Goal: Task Accomplishment & Management: Complete application form

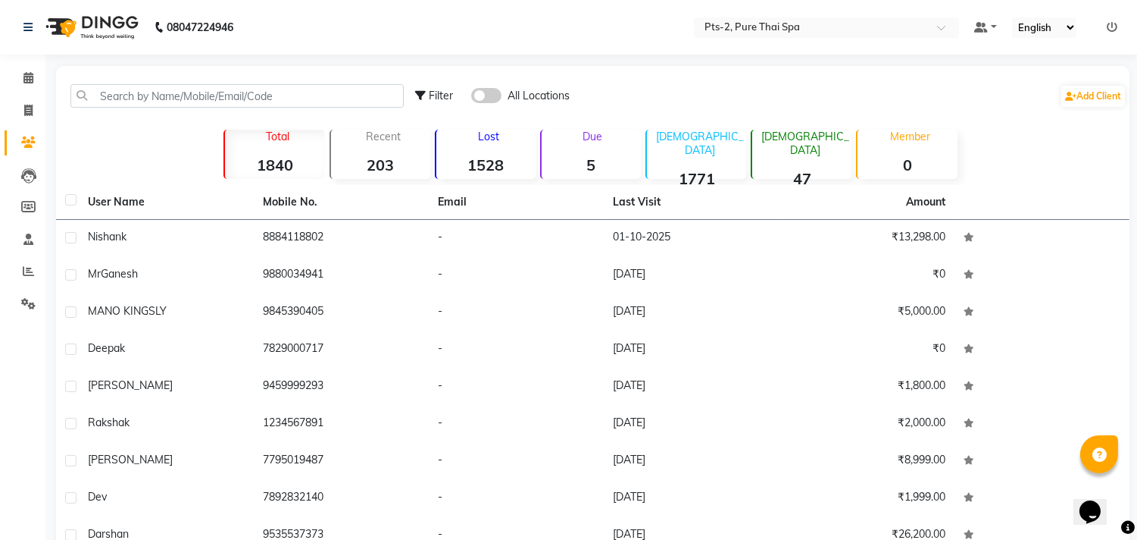
click at [670, 36] on nav "08047224946 Select Location × Pts-2, Pure Thai Spa Default Panel My Panel Engli…" at bounding box center [568, 27] width 1137 height 55
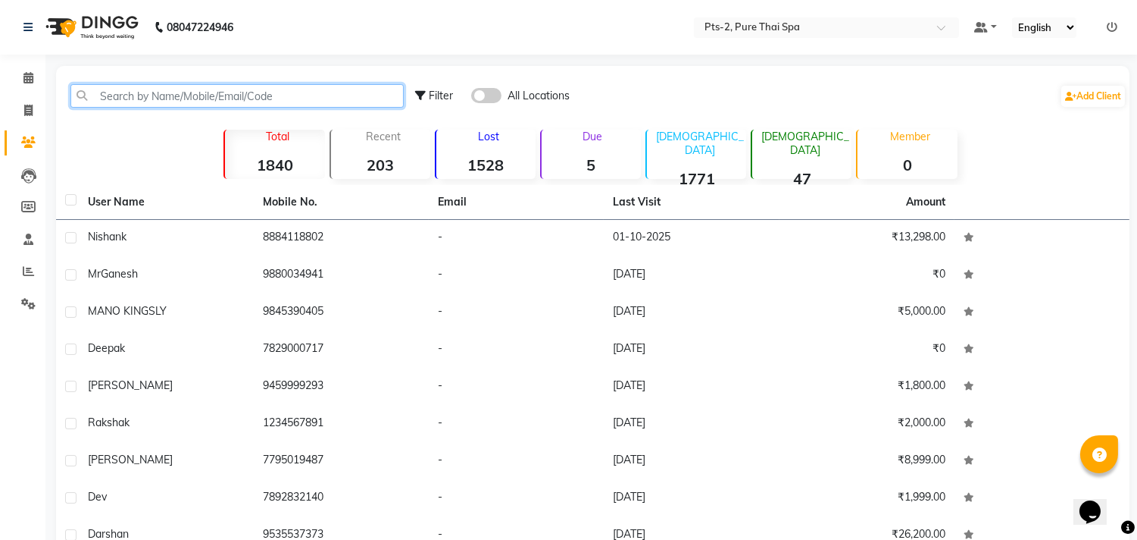
click at [183, 92] on input "text" at bounding box center [236, 95] width 333 height 23
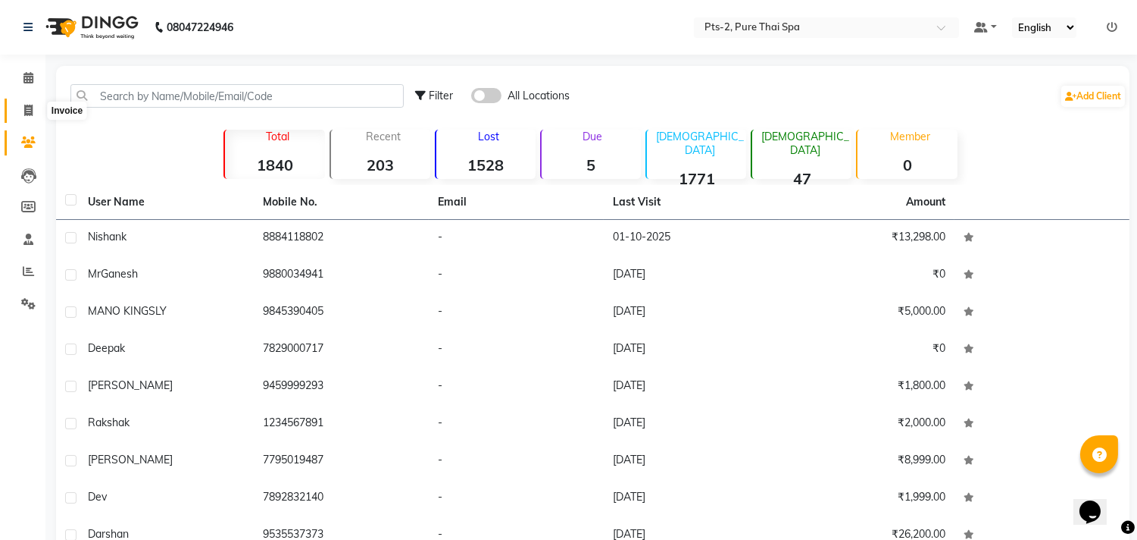
click at [25, 110] on icon at bounding box center [28, 110] width 8 height 11
select select "service"
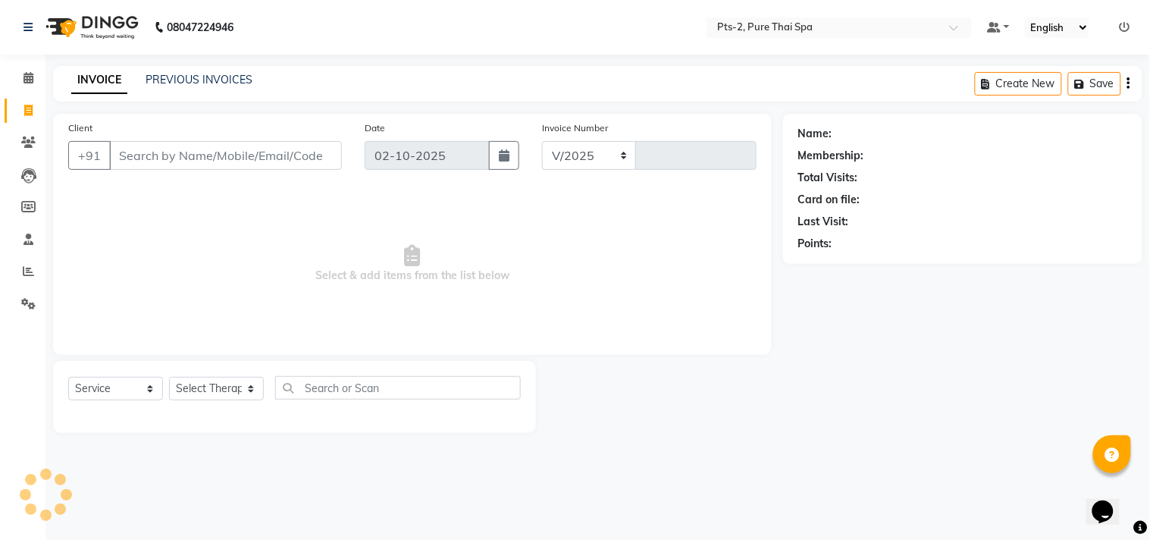
select select "5391"
type input "0879"
click at [173, 152] on input "Client" at bounding box center [225, 155] width 233 height 29
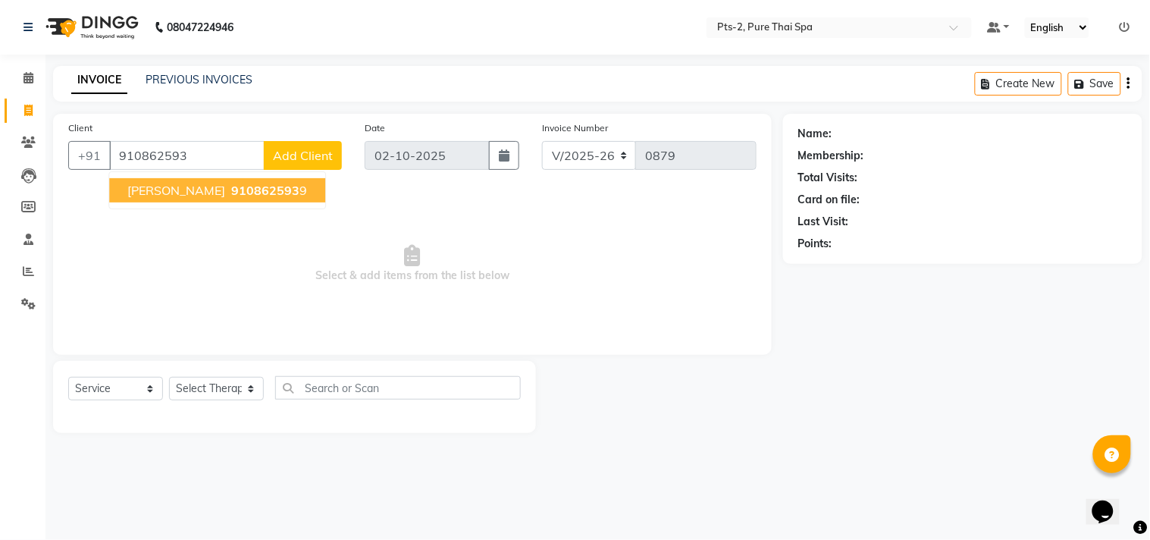
click at [238, 186] on ngb-highlight "910862593 9" at bounding box center [267, 190] width 79 height 15
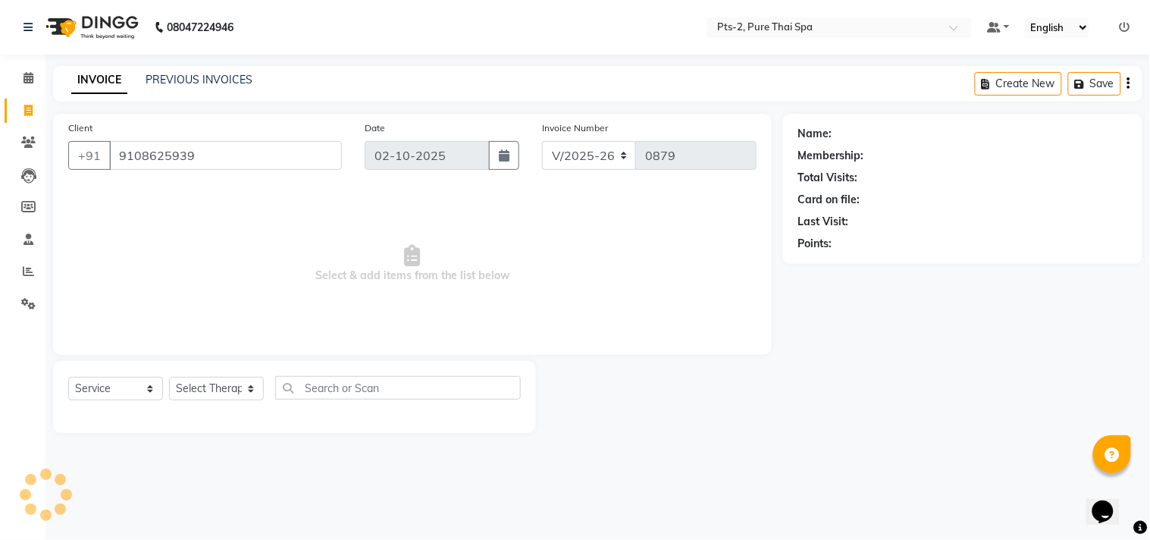
type input "9108625939"
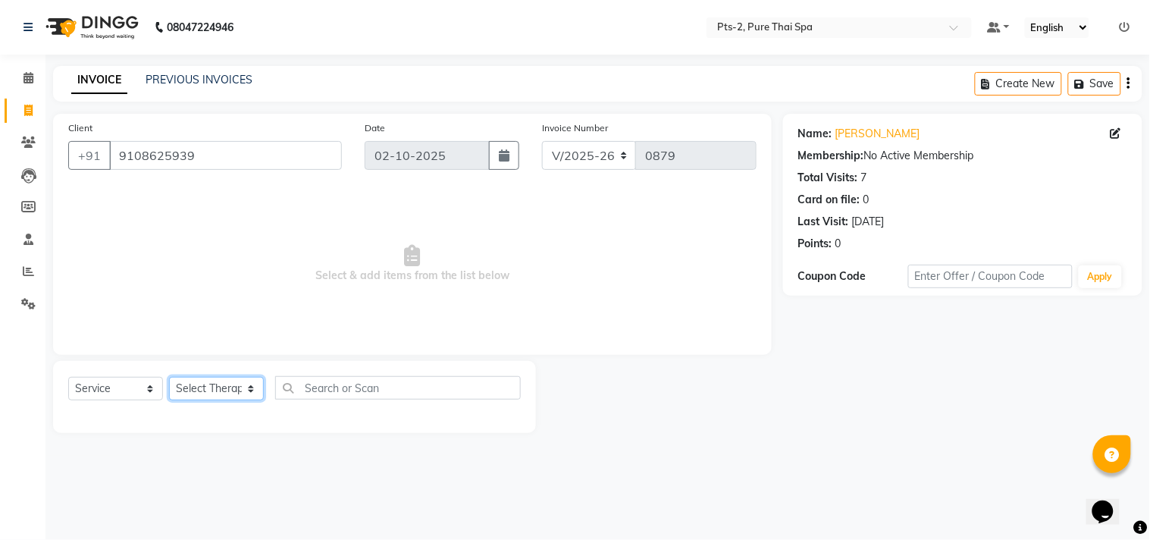
click at [187, 385] on select "Select Therapist AMOO Anyone [PERSON_NAME] [PERSON_NAME] [PERSON_NAME] [PERSON_…" at bounding box center [216, 388] width 95 height 23
click at [446, 216] on span "Select & add items from the list below" at bounding box center [412, 264] width 688 height 152
click at [124, 385] on select "Select Service Product Membership Package Voucher Prepaid Gift Card" at bounding box center [115, 388] width 95 height 23
select select "package"
click at [68, 377] on select "Select Service Product Membership Package Voucher Prepaid Gift Card" at bounding box center [115, 388] width 95 height 23
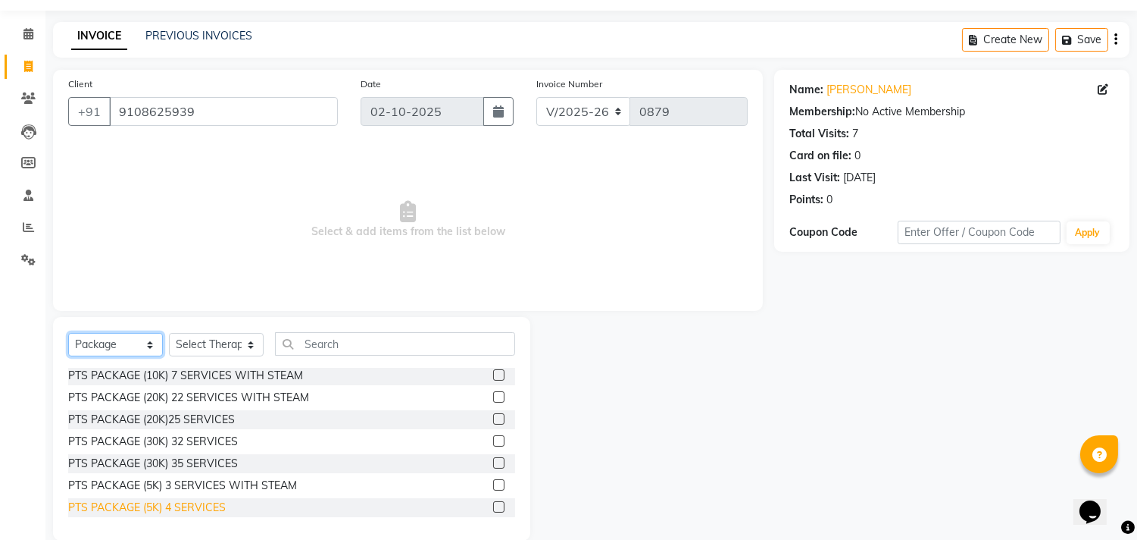
scroll to position [67, 0]
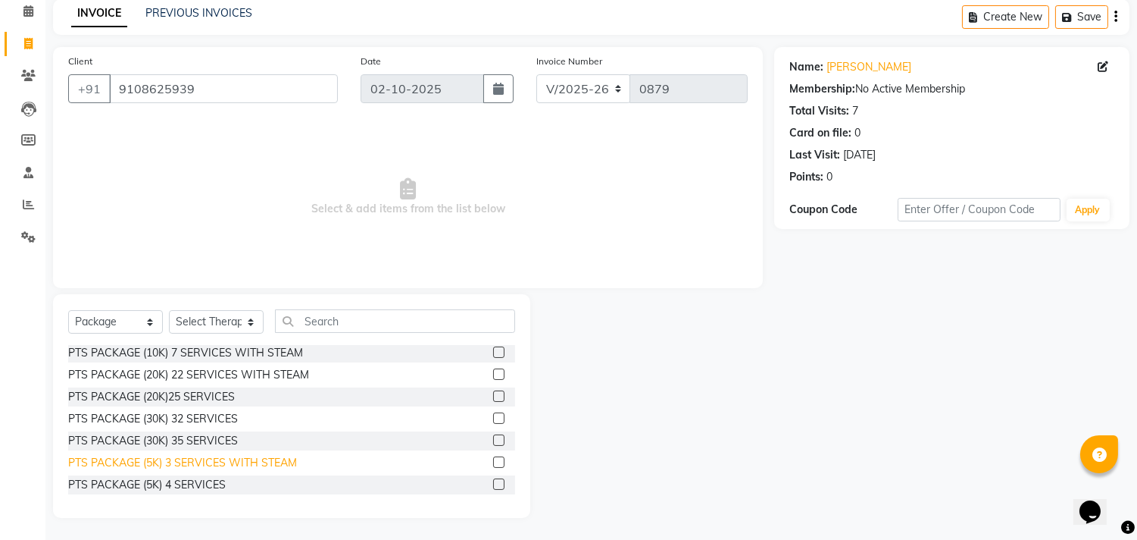
click at [177, 458] on div "PTS PACKAGE (5K) 3 SERVICES WITH STEAM" at bounding box center [182, 463] width 229 height 16
checkbox input "false"
click at [232, 321] on select "Select Therapist AMOO Anyone [PERSON_NAME] [PERSON_NAME] [PERSON_NAME] [PERSON_…" at bounding box center [216, 321] width 95 height 23
click at [205, 321] on select "Select Therapist AMOO Anyone [PERSON_NAME] [PERSON_NAME] [PERSON_NAME] [PERSON_…" at bounding box center [216, 321] width 95 height 23
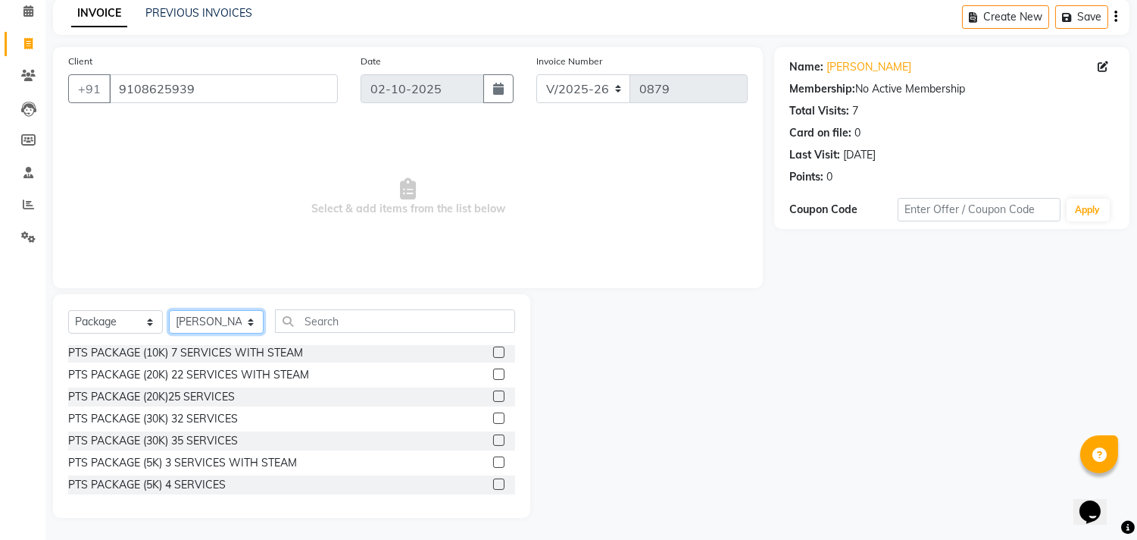
select select "35985"
click at [169, 310] on select "Select Therapist AMOO Anyone [PERSON_NAME] [PERSON_NAME] [PERSON_NAME] [PERSON_…" at bounding box center [216, 321] width 95 height 23
click at [225, 321] on select "Select Therapist AMOO Anyone [PERSON_NAME] [PERSON_NAME] [PERSON_NAME] [PERSON_…" at bounding box center [216, 321] width 95 height 23
click at [320, 221] on span "Select & add items from the list below" at bounding box center [408, 197] width 680 height 152
drag, startPoint x: 206, startPoint y: 84, endPoint x: 117, endPoint y: 85, distance: 89.4
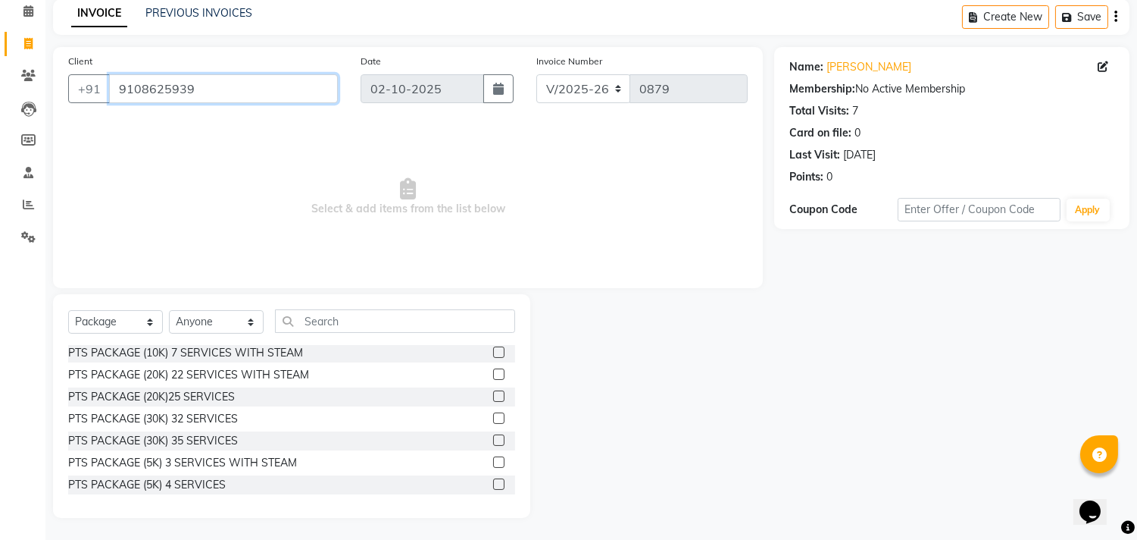
click at [117, 85] on input "9108625939" at bounding box center [223, 88] width 229 height 29
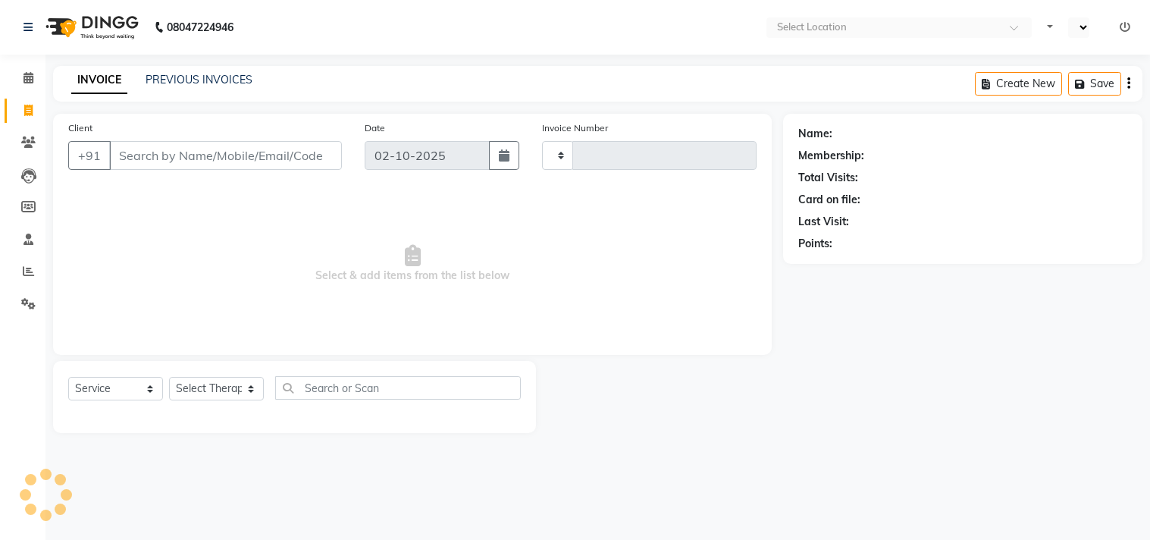
select select "service"
select select "en"
type input "0879"
select select "5391"
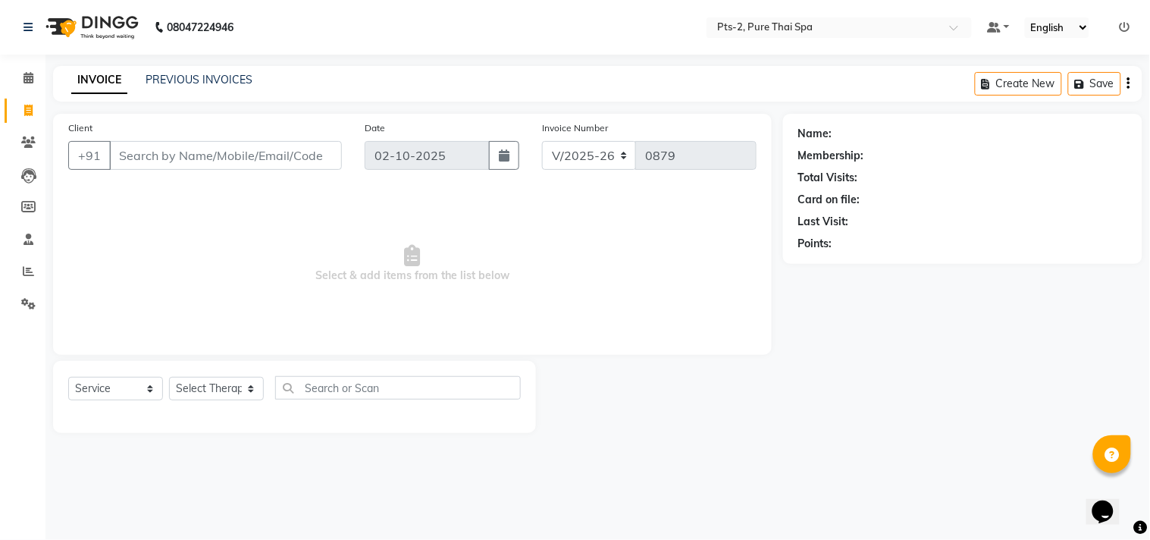
click at [267, 156] on input "Client" at bounding box center [225, 155] width 233 height 29
type input "9108625939"
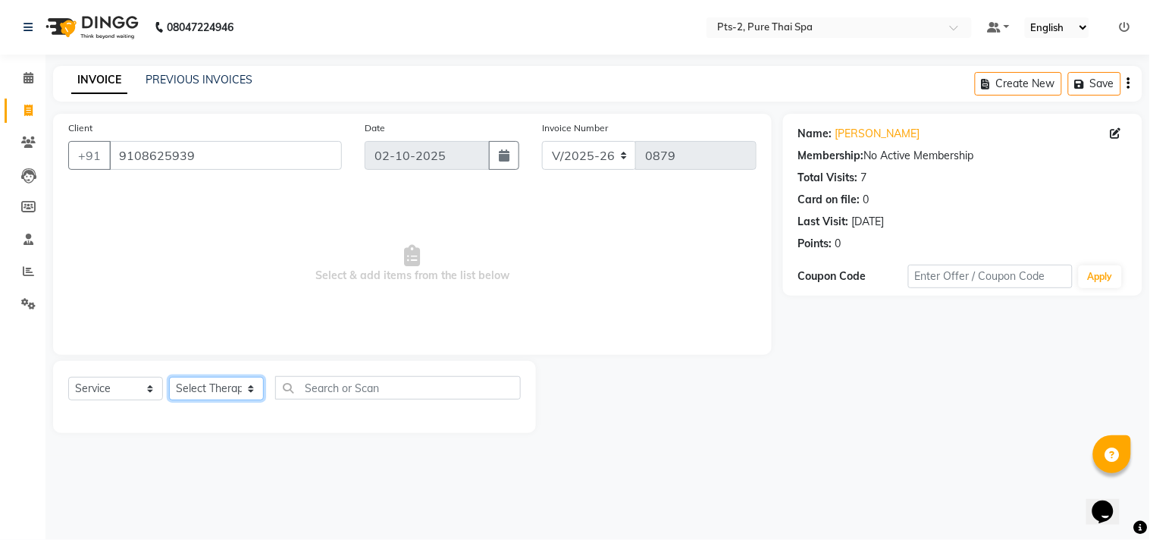
click at [197, 391] on select "Select Therapist AMOO Anyone [PERSON_NAME] [PERSON_NAME] [PERSON_NAME] [PERSON_…" at bounding box center [216, 388] width 95 height 23
click at [96, 387] on select "Select Service Product Membership Package Voucher Prepaid Gift Card" at bounding box center [115, 388] width 95 height 23
click at [68, 377] on select "Select Service Product Membership Package Voucher Prepaid Gift Card" at bounding box center [115, 388] width 95 height 23
click at [213, 396] on select "Select Therapist AMOO Anyone [PERSON_NAME] [PERSON_NAME] [PERSON_NAME] [PERSON_…" at bounding box center [216, 388] width 95 height 23
click at [110, 392] on select "Select Service Product Membership Package Voucher Prepaid Gift Card" at bounding box center [115, 388] width 95 height 23
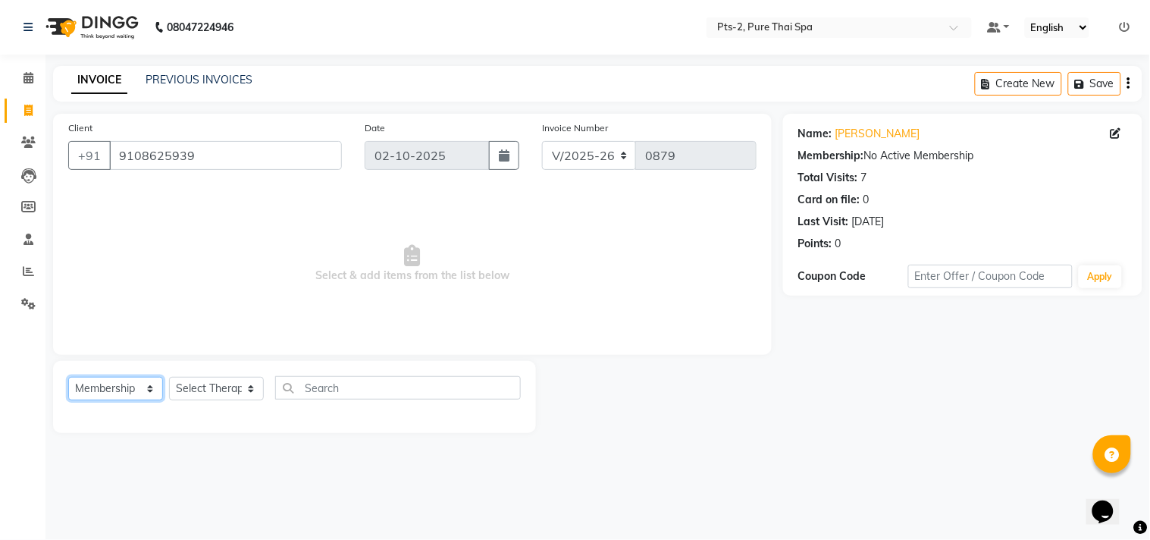
select select "package"
click at [68, 377] on select "Select Service Product Membership Package Voucher Prepaid Gift Card" at bounding box center [115, 388] width 95 height 23
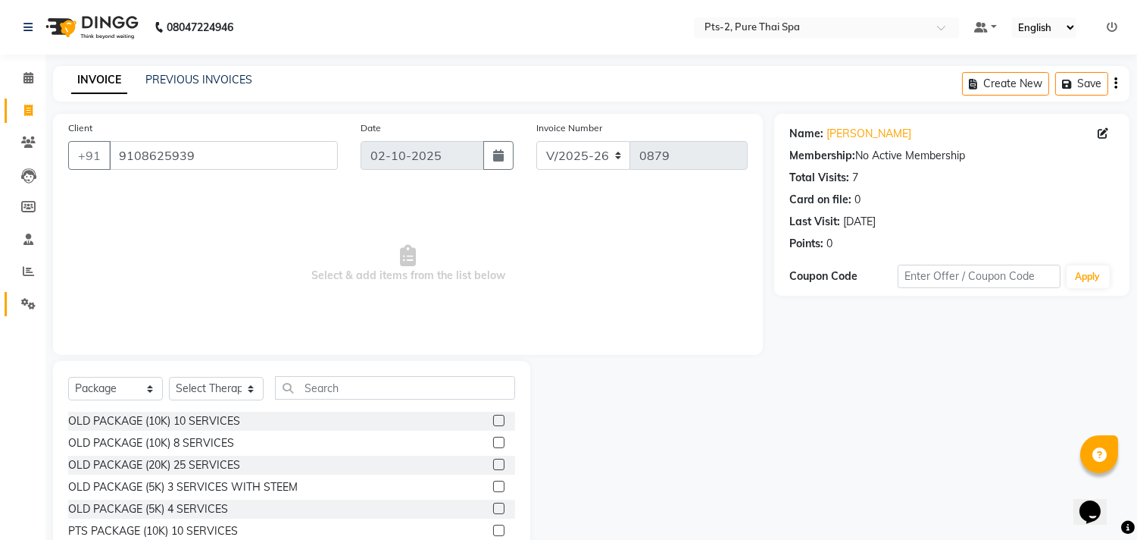
click at [23, 293] on link "Settings" at bounding box center [23, 304] width 36 height 25
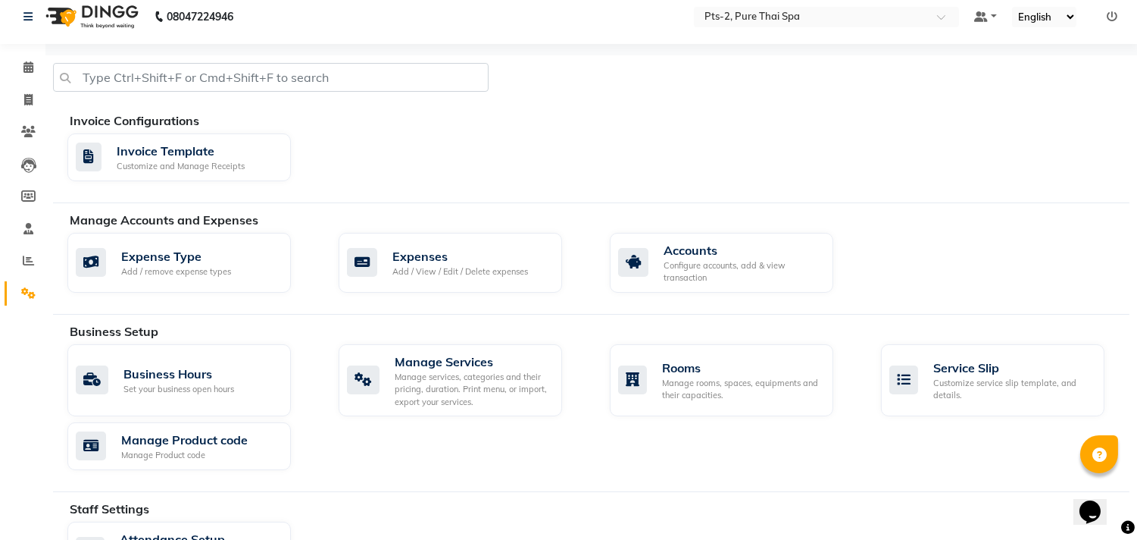
scroll to position [80, 0]
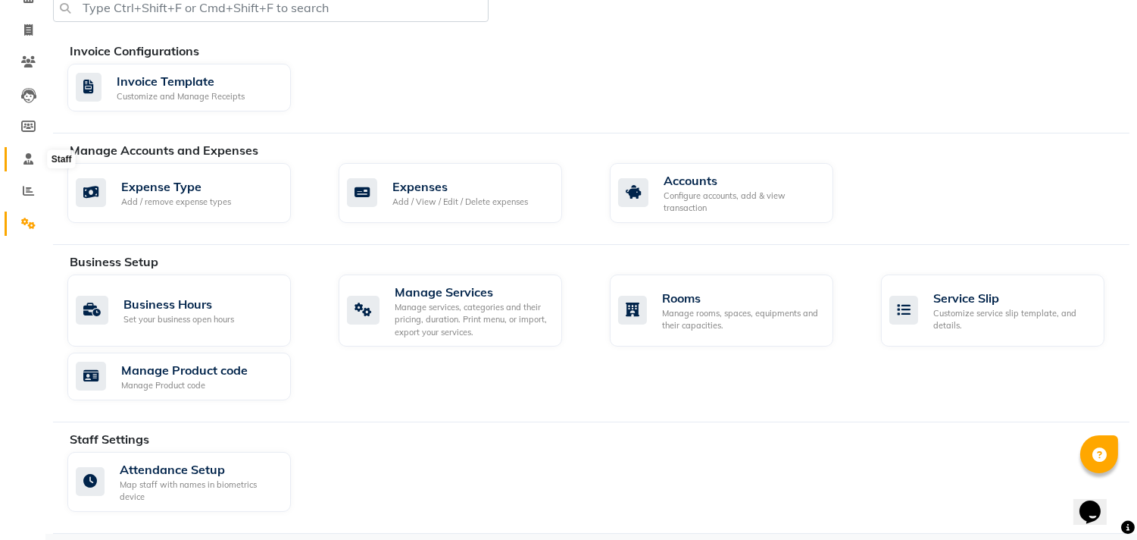
click at [33, 164] on span at bounding box center [28, 159] width 27 height 17
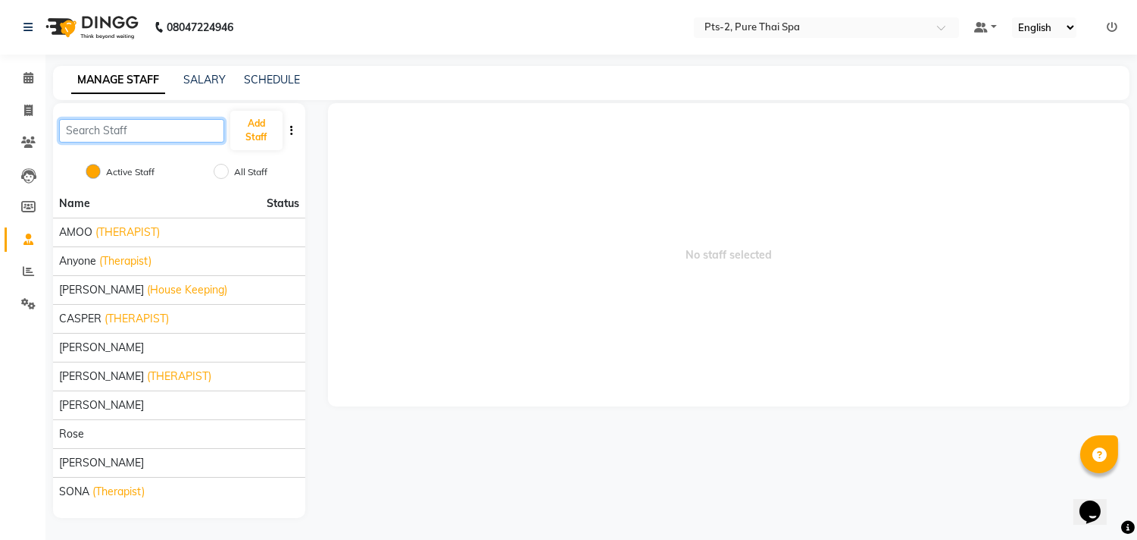
click at [152, 129] on input "text" at bounding box center [141, 130] width 165 height 23
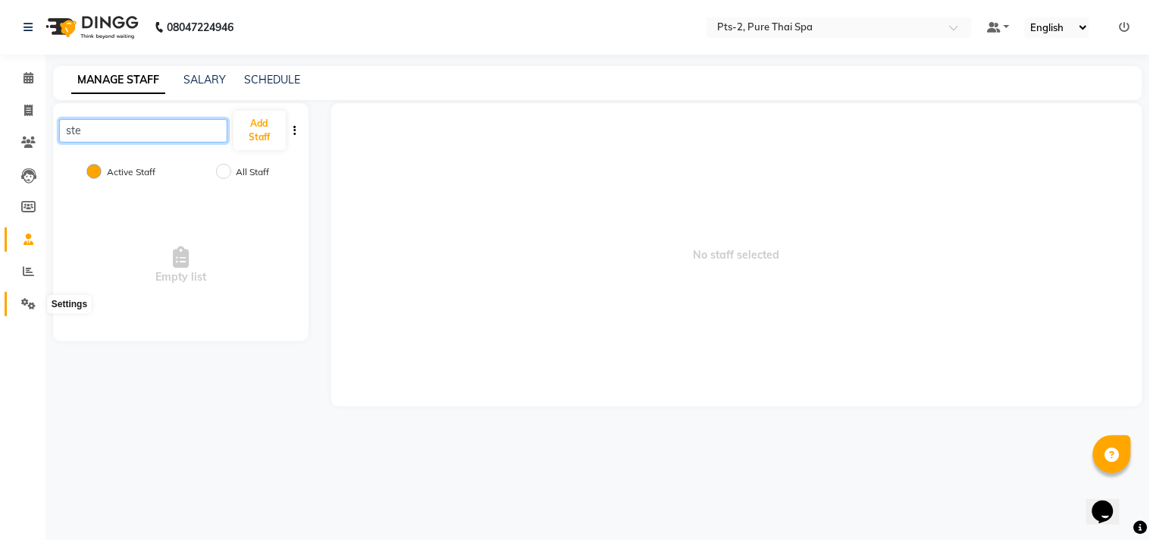
type input "ste"
click at [29, 305] on icon at bounding box center [28, 303] width 14 height 11
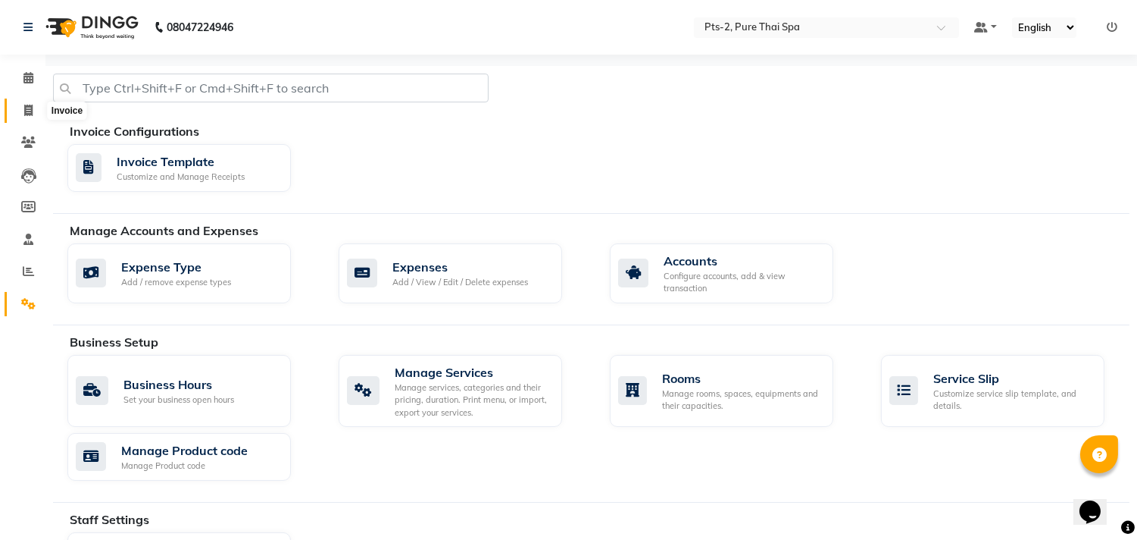
click at [24, 109] on icon at bounding box center [28, 110] width 8 height 11
select select "service"
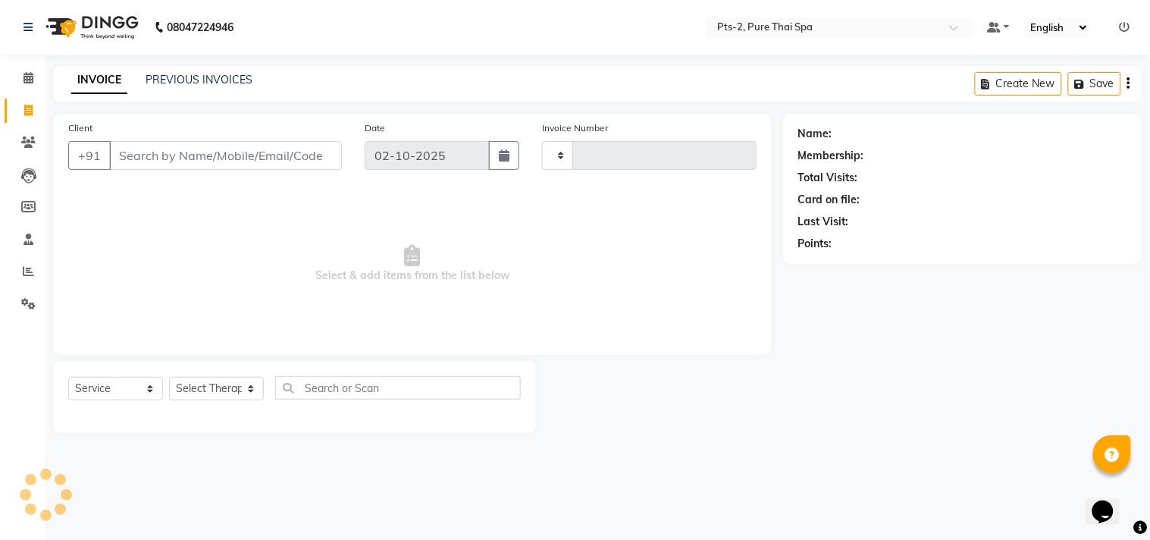
type input "0879"
select select "5391"
click at [180, 156] on input "Client" at bounding box center [225, 155] width 233 height 29
type input "9108625939"
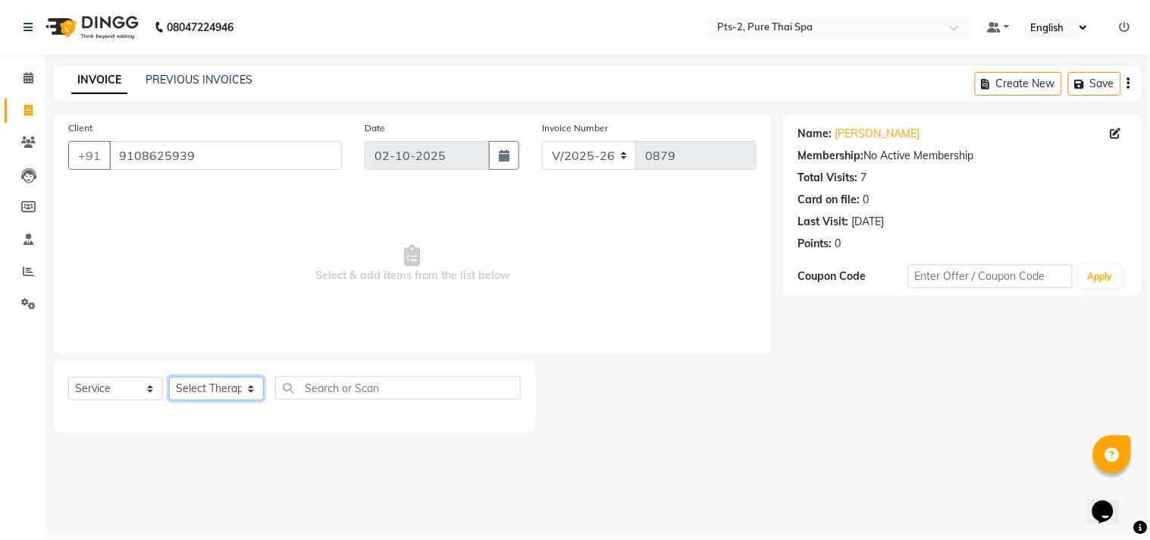
click at [203, 386] on select "Select Therapist AMOO Anyone [PERSON_NAME] [PERSON_NAME] [PERSON_NAME] [PERSON_…" at bounding box center [216, 388] width 95 height 23
select select "35985"
click at [169, 377] on select "Select Therapist AMOO Anyone [PERSON_NAME] [PERSON_NAME] [PERSON_NAME] [PERSON_…" at bounding box center [216, 388] width 95 height 23
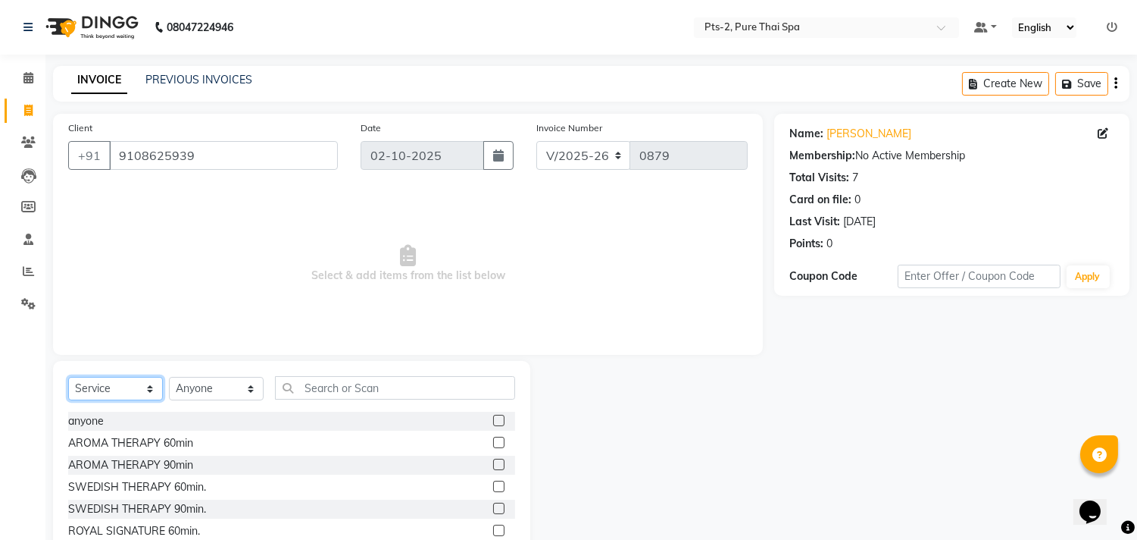
click at [131, 392] on select "Select Service Product Membership Package Voucher Prepaid Gift Card" at bounding box center [115, 388] width 95 height 23
select select "package"
click at [68, 377] on select "Select Service Product Membership Package Voucher Prepaid Gift Card" at bounding box center [115, 388] width 95 height 23
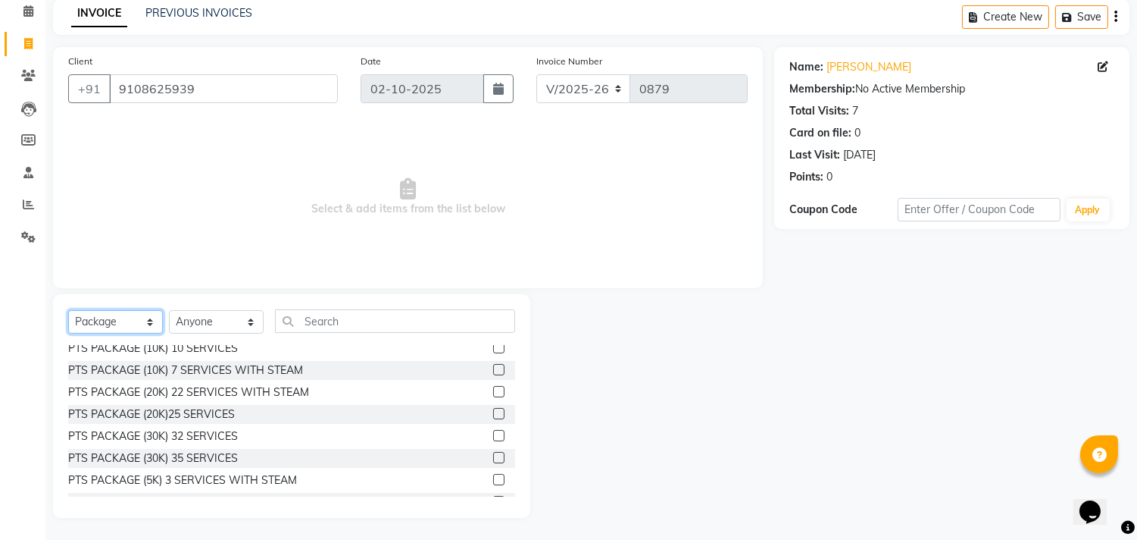
scroll to position [133, 0]
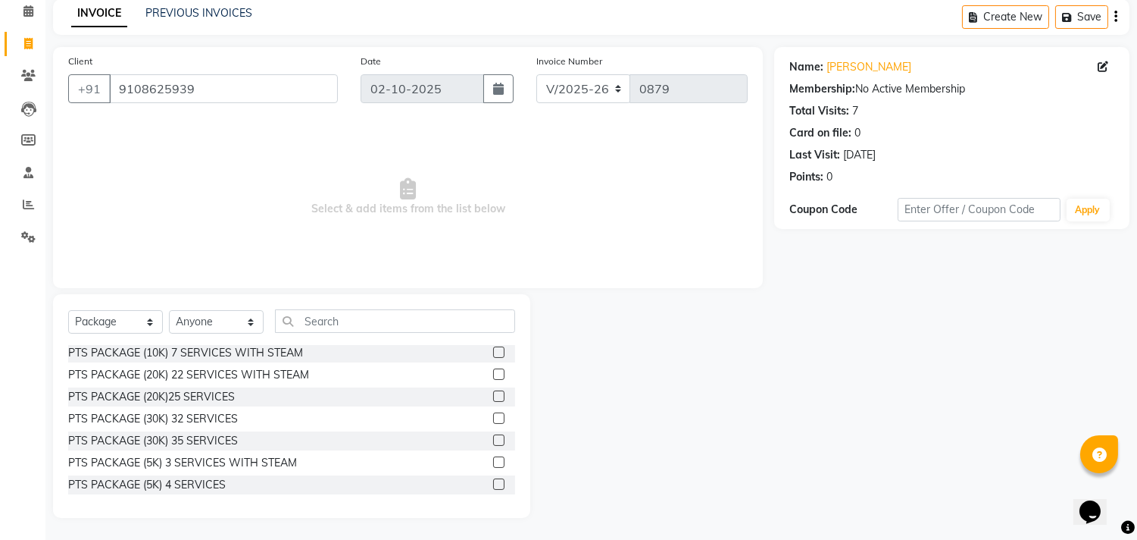
click at [174, 455] on div "PTS PACKAGE (5K) 3 SERVICES WITH STEAM" at bounding box center [182, 463] width 229 height 16
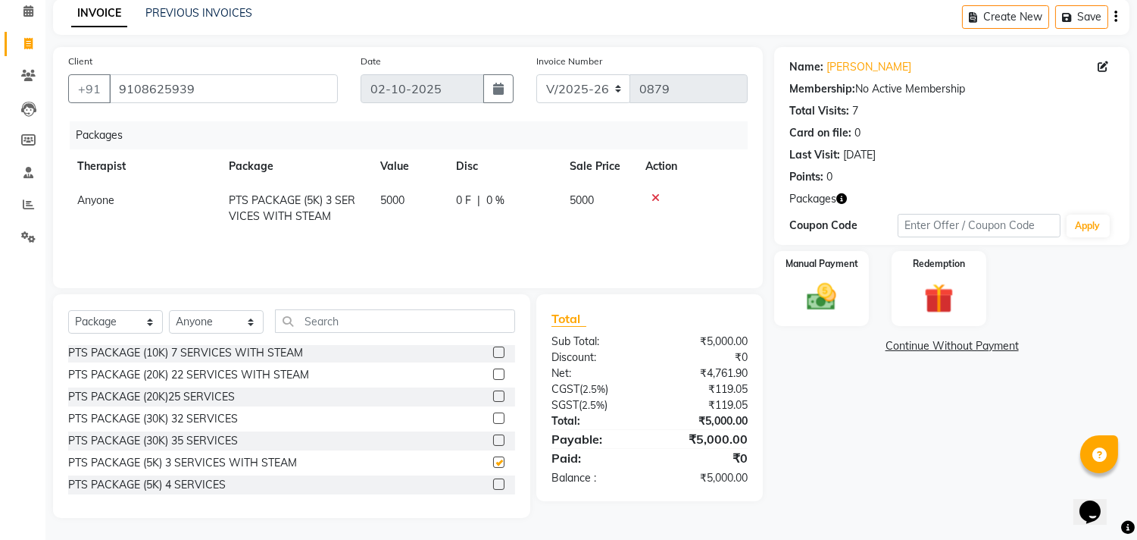
checkbox input "false"
click at [821, 261] on label "Manual Payment" at bounding box center [822, 262] width 76 height 14
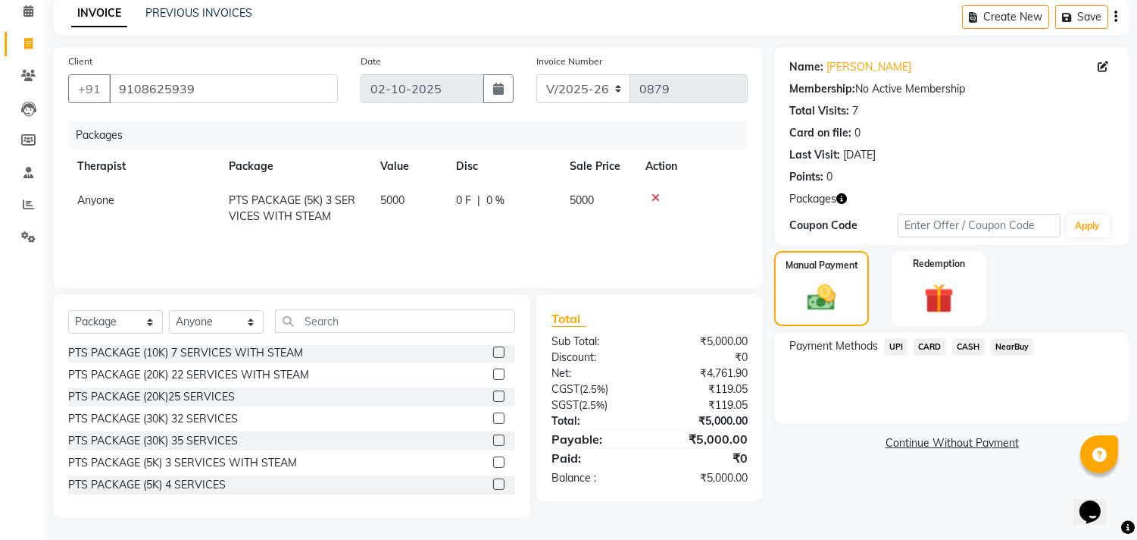
click at [891, 347] on span "UPI" at bounding box center [895, 346] width 23 height 17
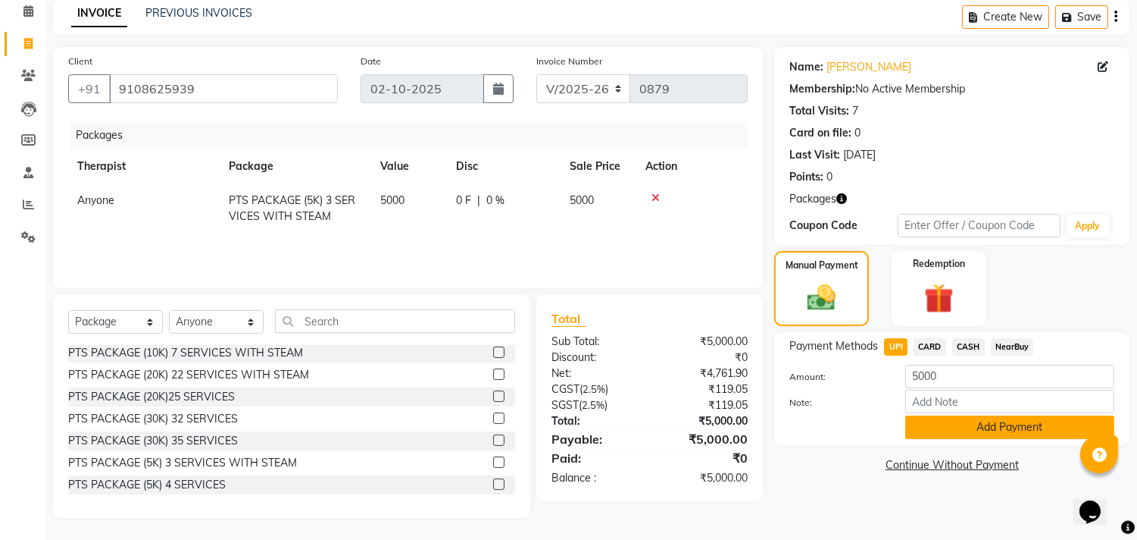
click at [941, 423] on button "Add Payment" at bounding box center [1010, 426] width 209 height 23
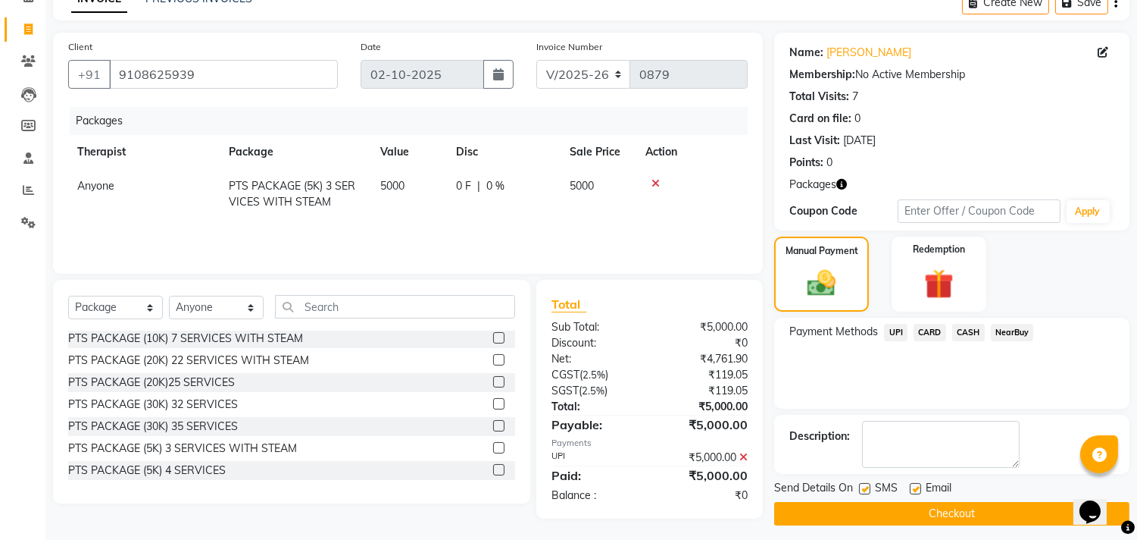
scroll to position [89, 0]
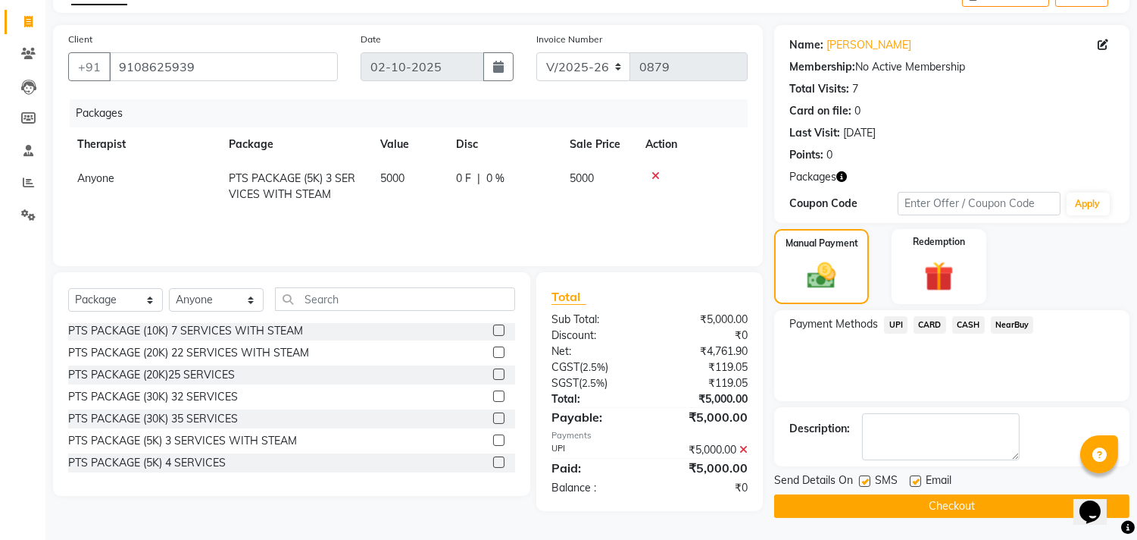
click at [915, 473] on div "Email" at bounding box center [937, 481] width 54 height 19
click at [868, 480] on label at bounding box center [864, 480] width 11 height 11
click at [868, 480] on input "checkbox" at bounding box center [864, 482] width 10 height 10
checkbox input "false"
click at [917, 483] on label at bounding box center [915, 480] width 11 height 11
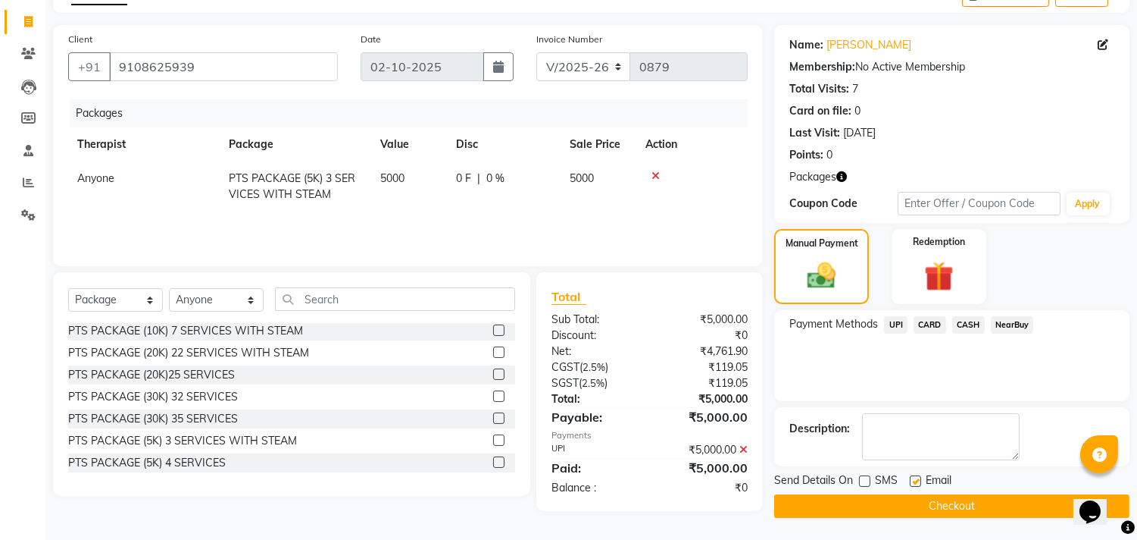
click at [917, 483] on input "checkbox" at bounding box center [915, 482] width 10 height 10
checkbox input "false"
click at [913, 442] on textarea at bounding box center [941, 436] width 158 height 47
type textarea "395"
click at [919, 498] on button "Checkout" at bounding box center [951, 505] width 355 height 23
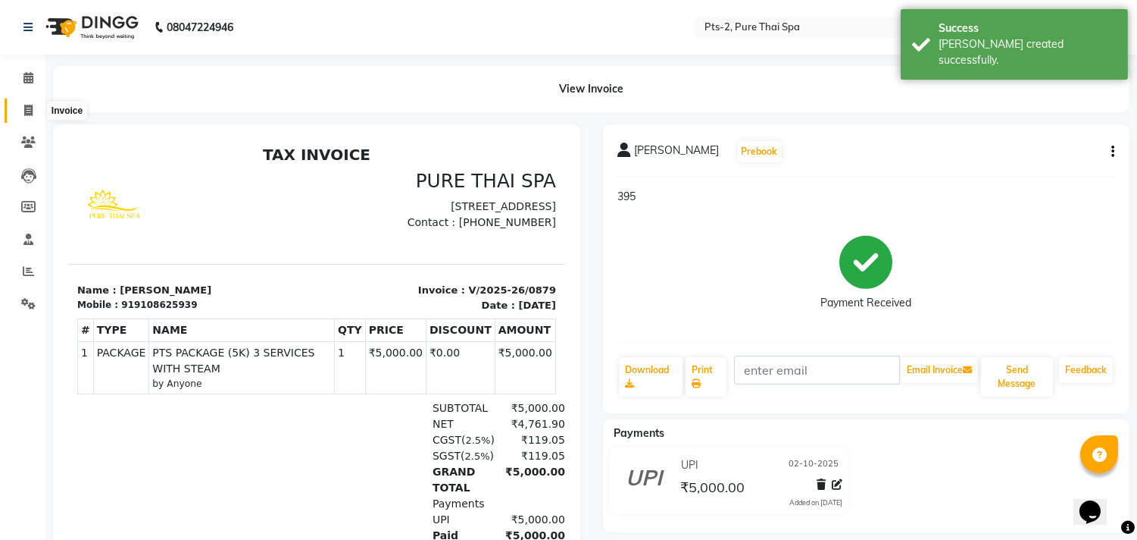
click at [30, 110] on icon at bounding box center [28, 110] width 8 height 11
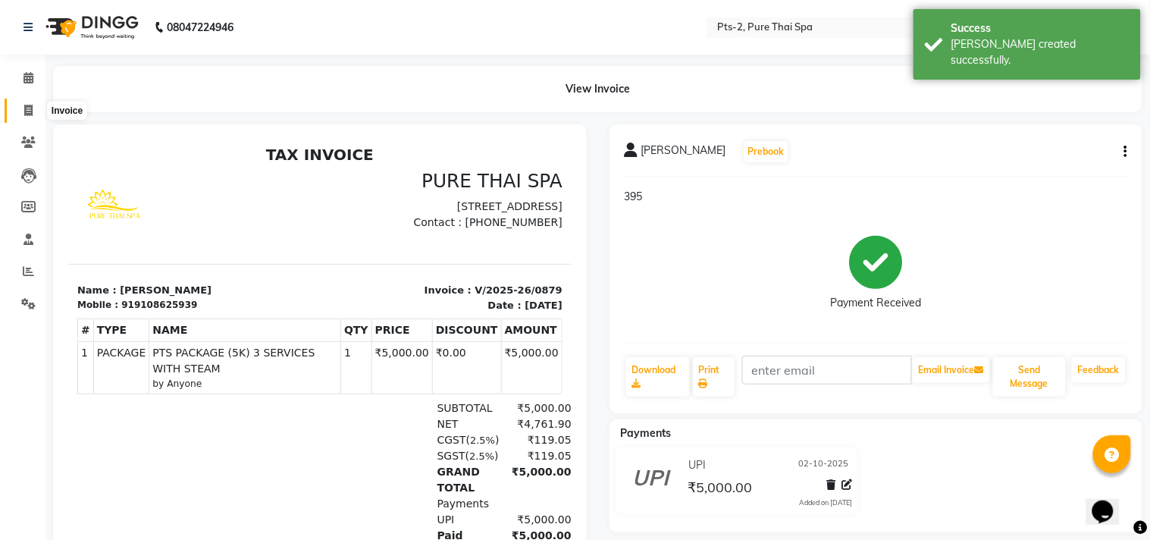
select select "5391"
select select "service"
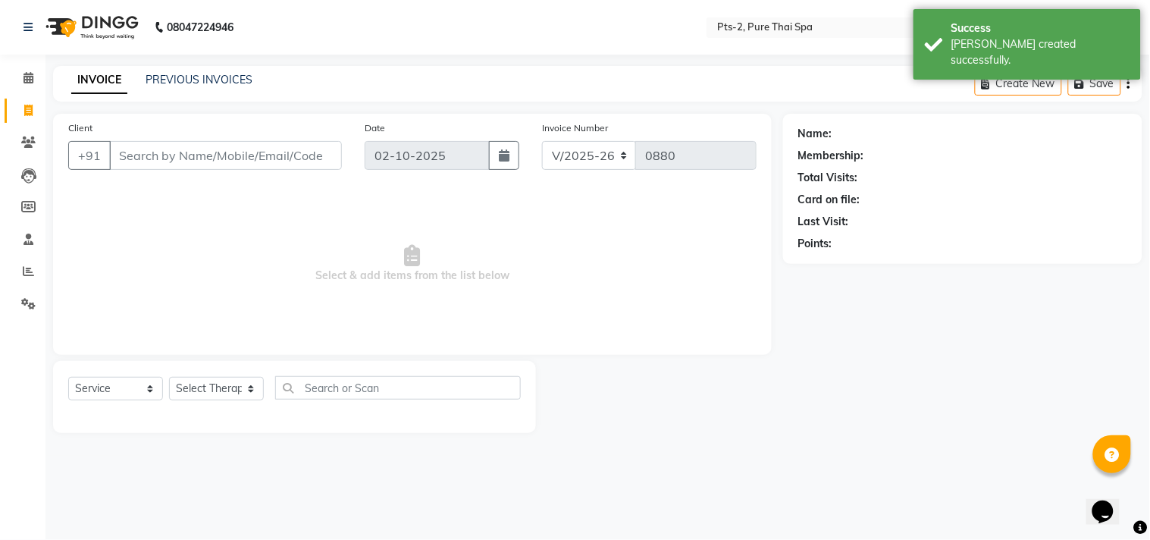
click at [244, 158] on input "Client" at bounding box center [225, 155] width 233 height 29
type input "9108625939"
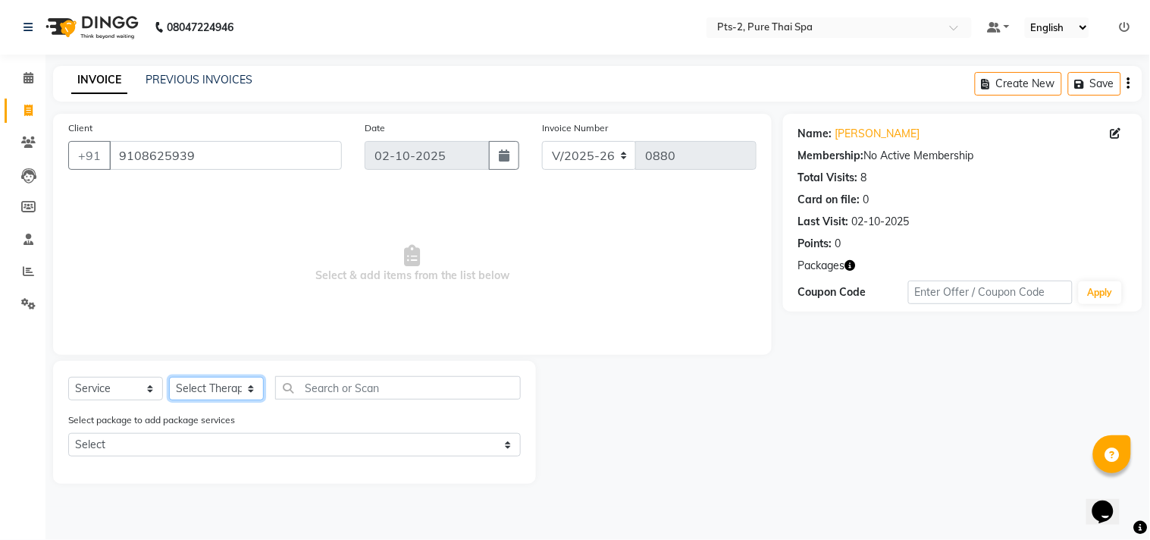
click at [201, 391] on select "Select Therapist AMOO Anyone [PERSON_NAME] [PERSON_NAME] [PERSON_NAME] [PERSON_…" at bounding box center [216, 388] width 95 height 23
select select "35985"
click at [169, 377] on select "Select Therapist AMOO Anyone [PERSON_NAME] [PERSON_NAME] [PERSON_NAME] [PERSON_…" at bounding box center [216, 388] width 95 height 23
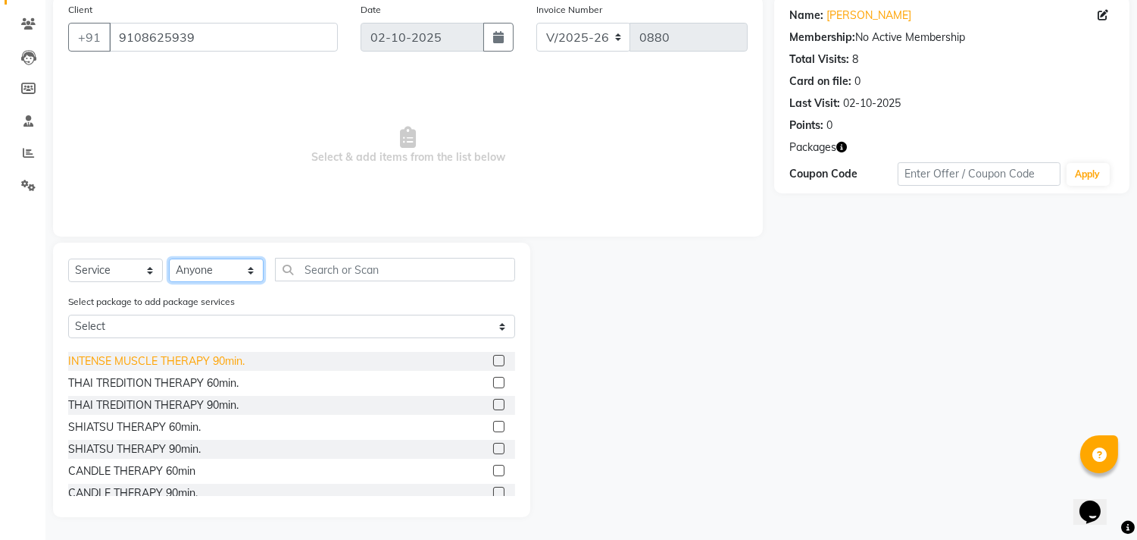
scroll to position [84, 0]
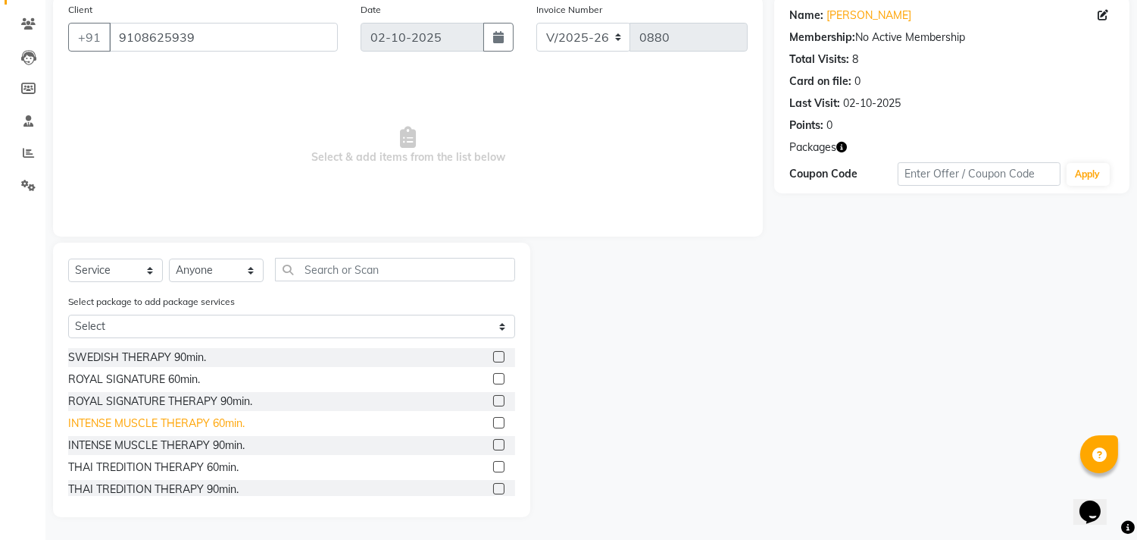
click at [133, 419] on div "INTENSE MUSCLE THERAPY 60min." at bounding box center [156, 423] width 177 height 16
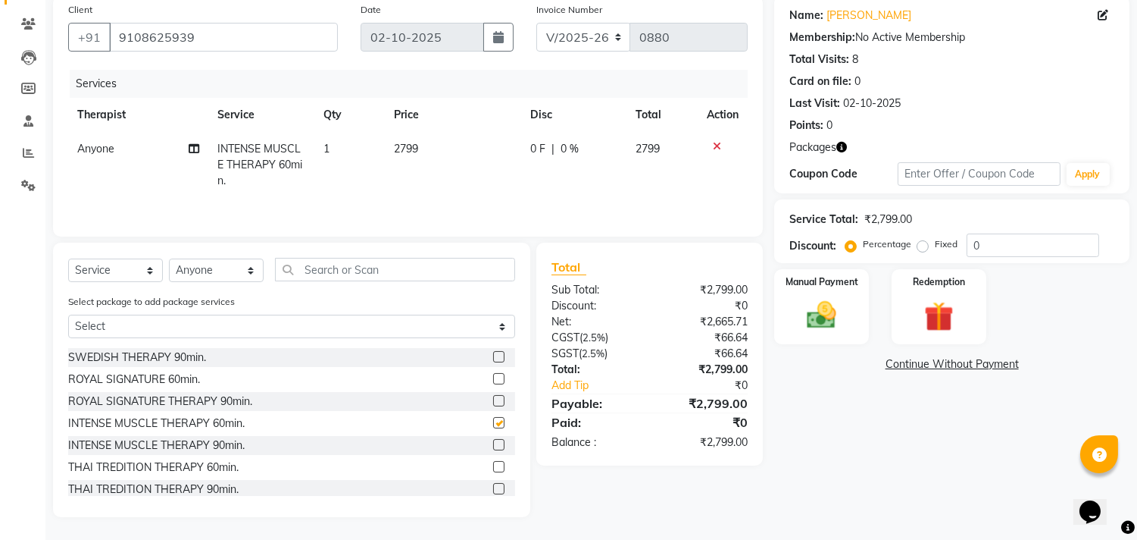
checkbox input "false"
click at [830, 299] on img at bounding box center [822, 316] width 50 height 36
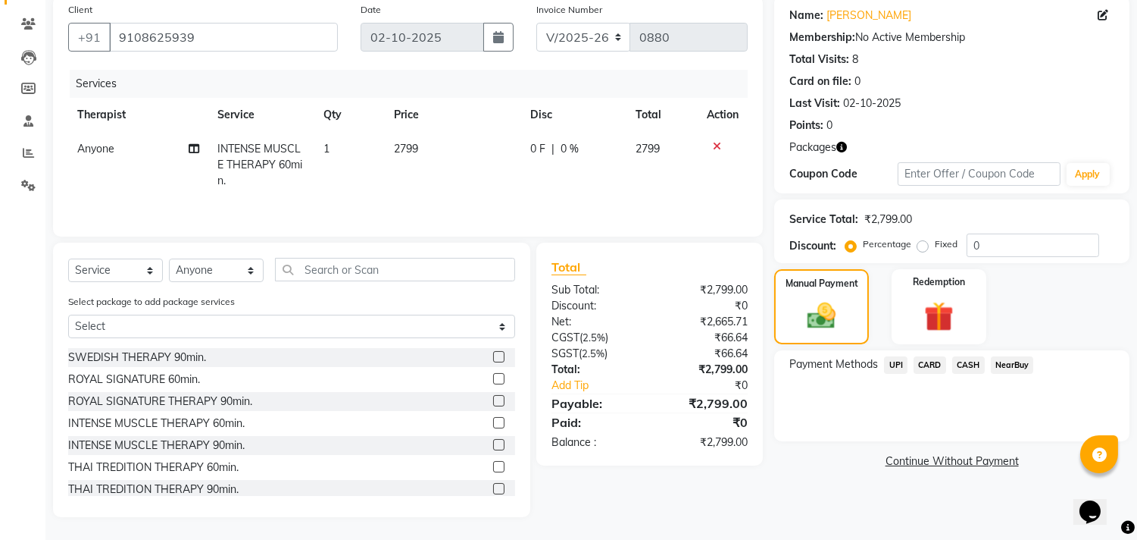
click at [925, 359] on span "CARD" at bounding box center [930, 364] width 33 height 17
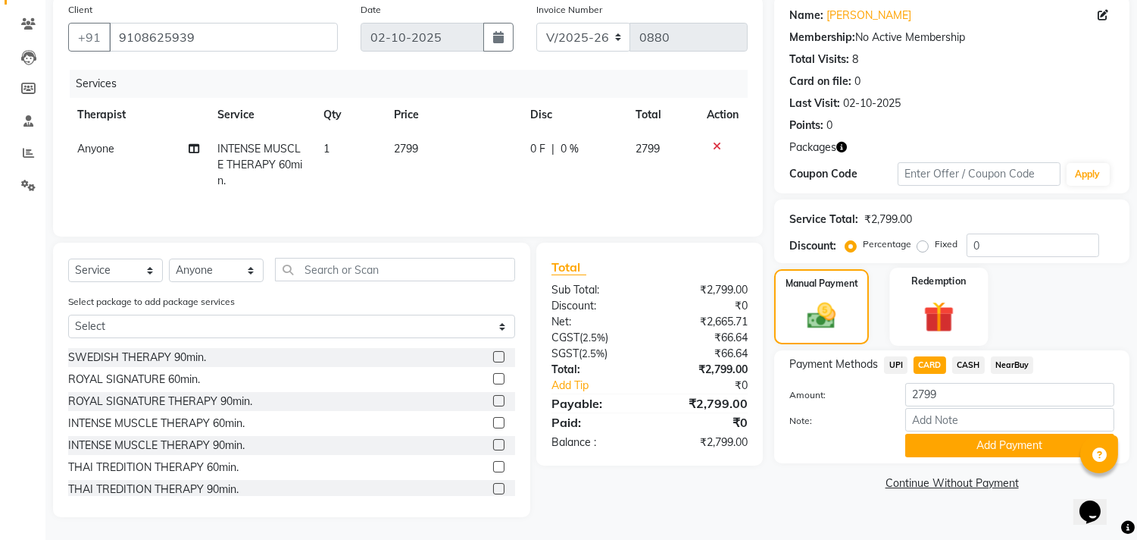
click at [921, 314] on img at bounding box center [939, 317] width 50 height 38
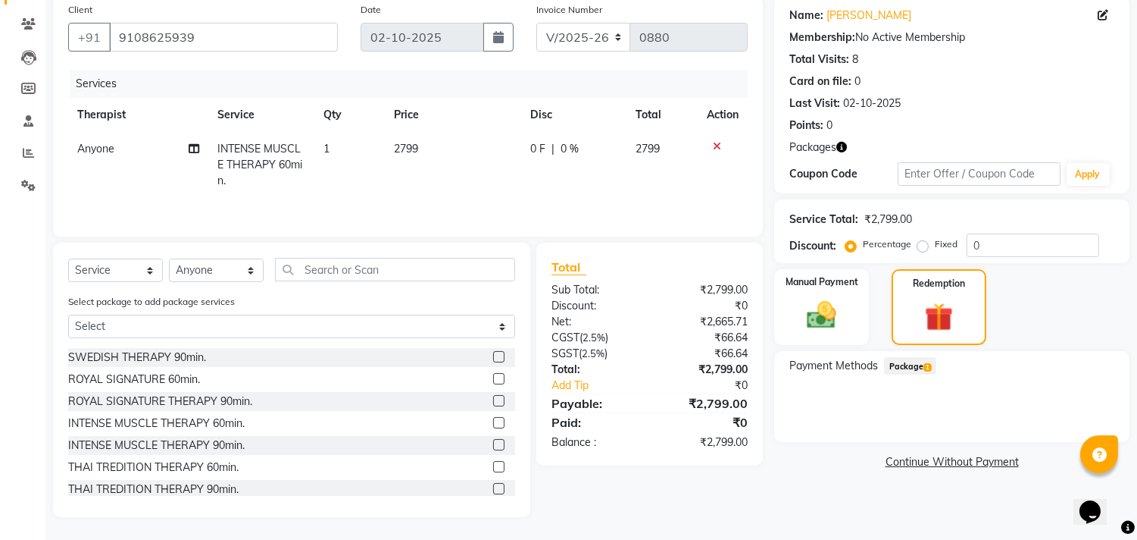
click at [909, 364] on span "Package 1" at bounding box center [910, 365] width 52 height 17
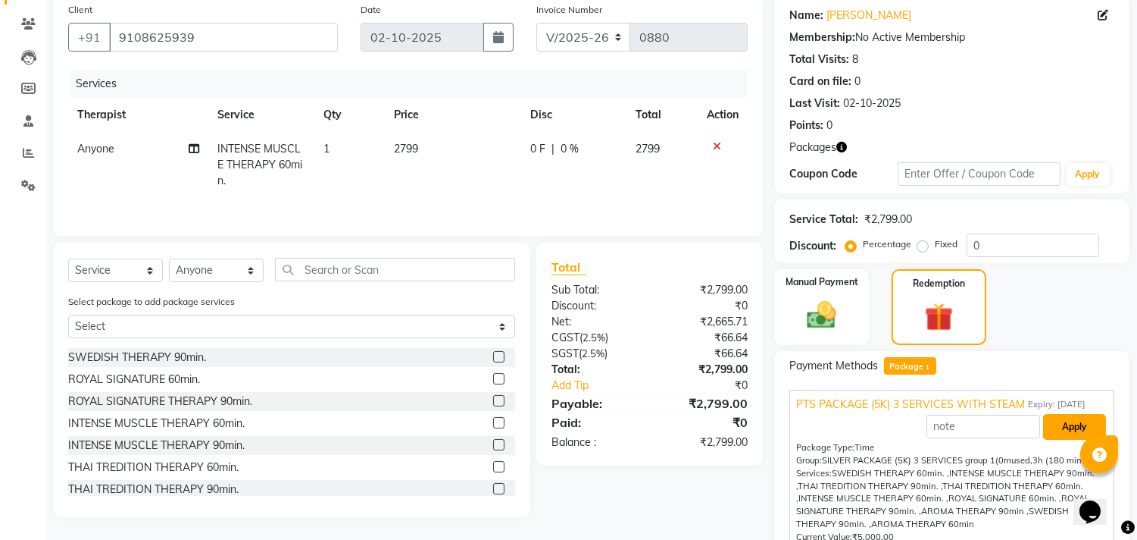
click at [1054, 436] on button "Apply" at bounding box center [1074, 427] width 63 height 26
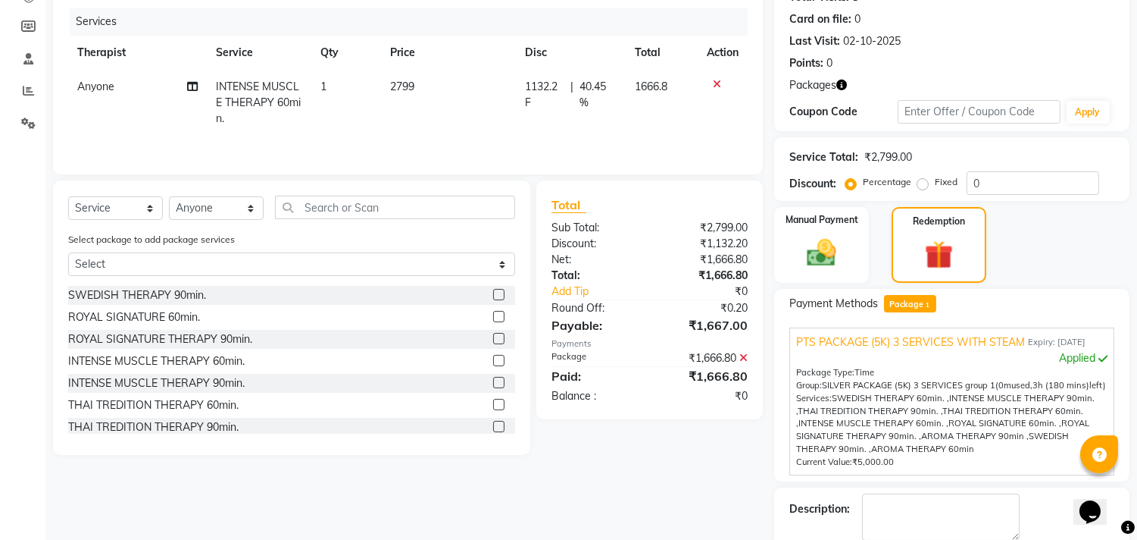
scroll to position [281, 0]
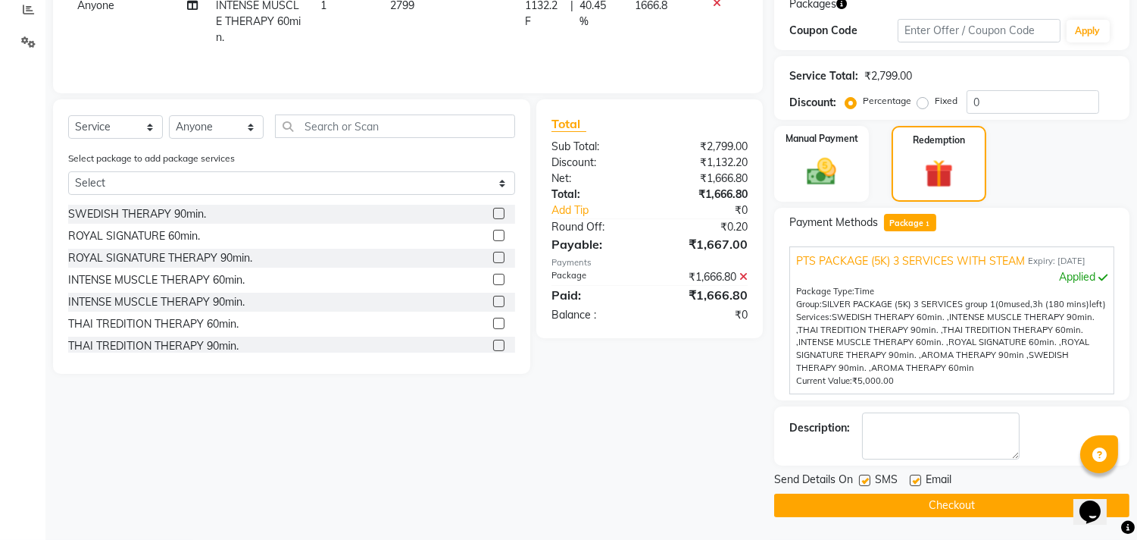
click at [914, 474] on label at bounding box center [915, 479] width 11 height 11
click at [914, 476] on input "checkbox" at bounding box center [915, 481] width 10 height 10
checkbox input "false"
click at [865, 476] on label at bounding box center [864, 479] width 11 height 11
click at [865, 476] on input "checkbox" at bounding box center [864, 481] width 10 height 10
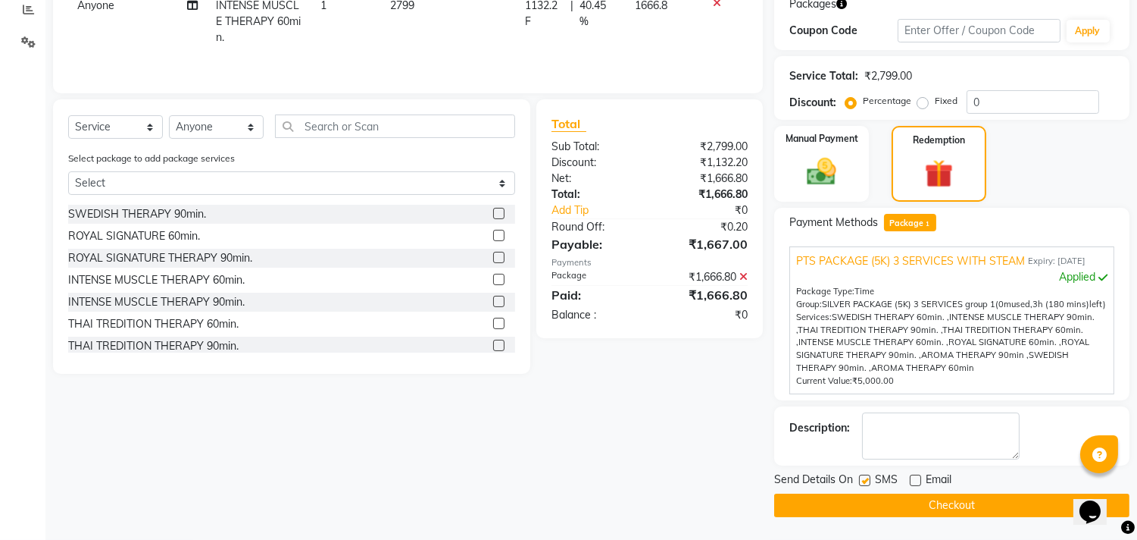
checkbox input "false"
click at [904, 435] on textarea at bounding box center [941, 435] width 158 height 47
type textarea "395"
click at [938, 505] on button "Checkout" at bounding box center [951, 504] width 355 height 23
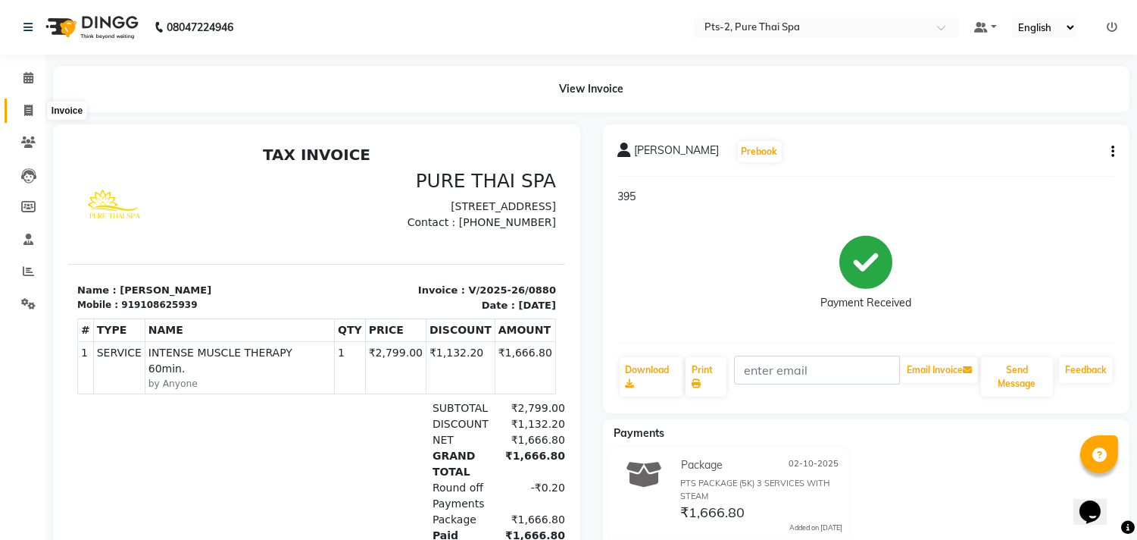
click at [30, 107] on icon at bounding box center [28, 110] width 8 height 11
select select "service"
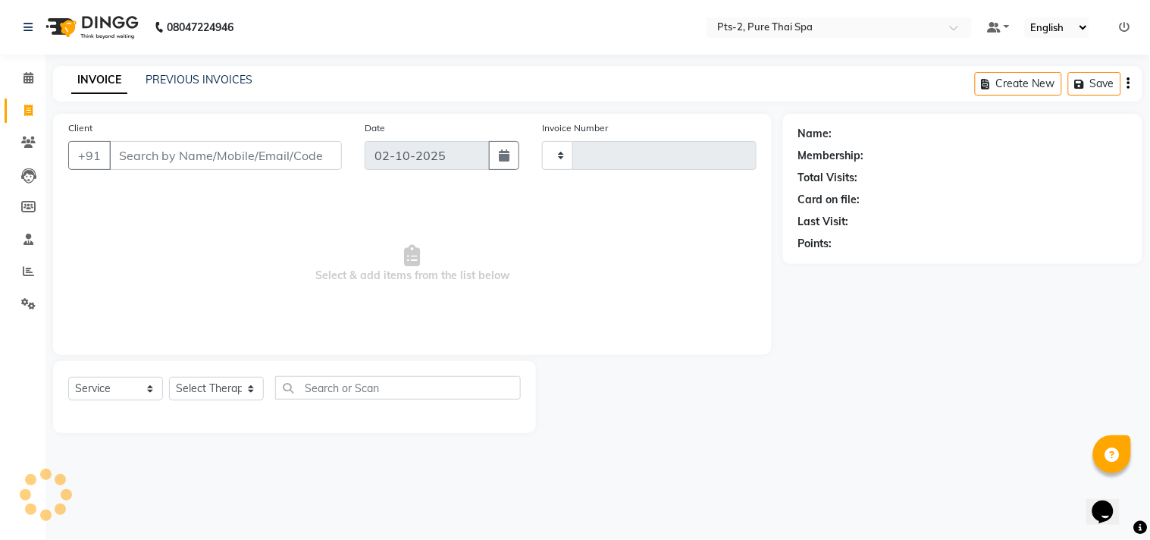
type input "0881"
select select "5391"
click at [251, 155] on input "Client" at bounding box center [225, 155] width 233 height 29
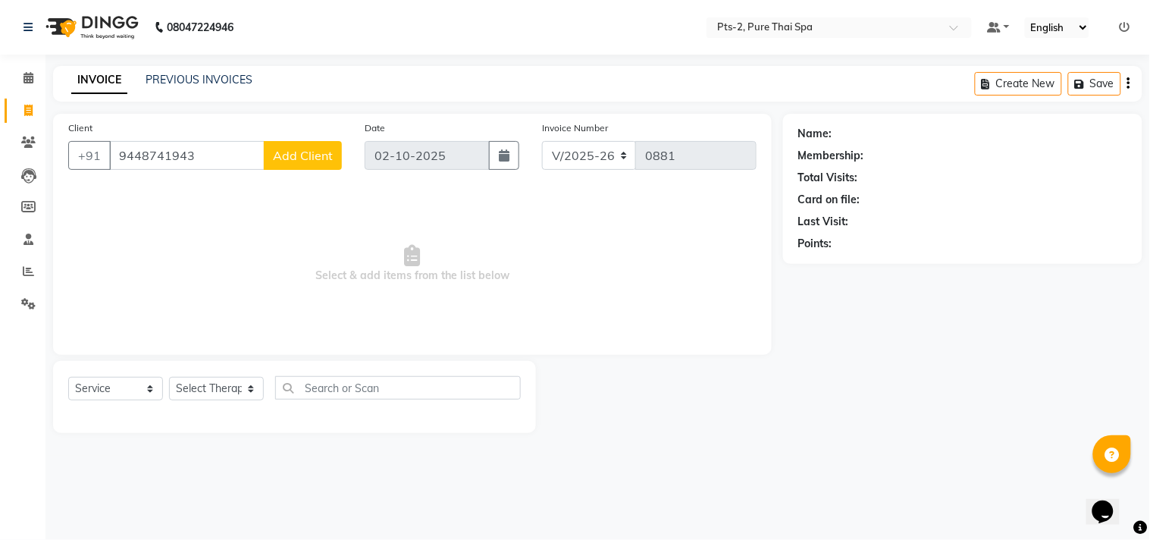
type input "9448741943"
click at [293, 153] on span "Add Client" at bounding box center [303, 155] width 60 height 15
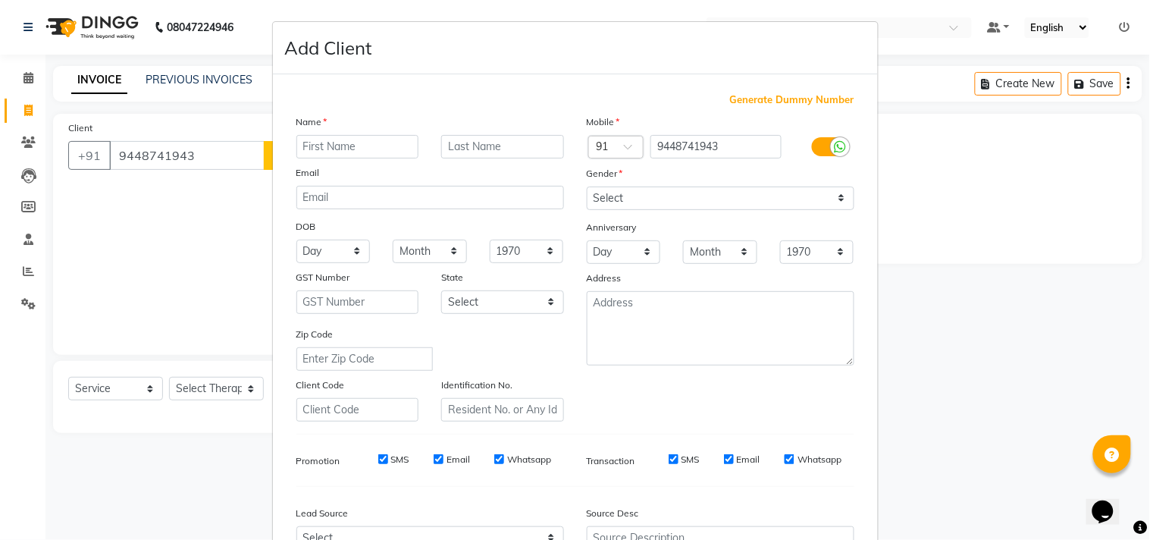
click at [303, 145] on input "text" at bounding box center [357, 146] width 123 height 23
click at [303, 142] on input "text" at bounding box center [357, 146] width 123 height 23
click at [172, 308] on ngb-modal-window "Add Client Generate Dummy Number Name Email DOB Day 01 02 03 04 05 06 07 08 09 …" at bounding box center [575, 270] width 1150 height 540
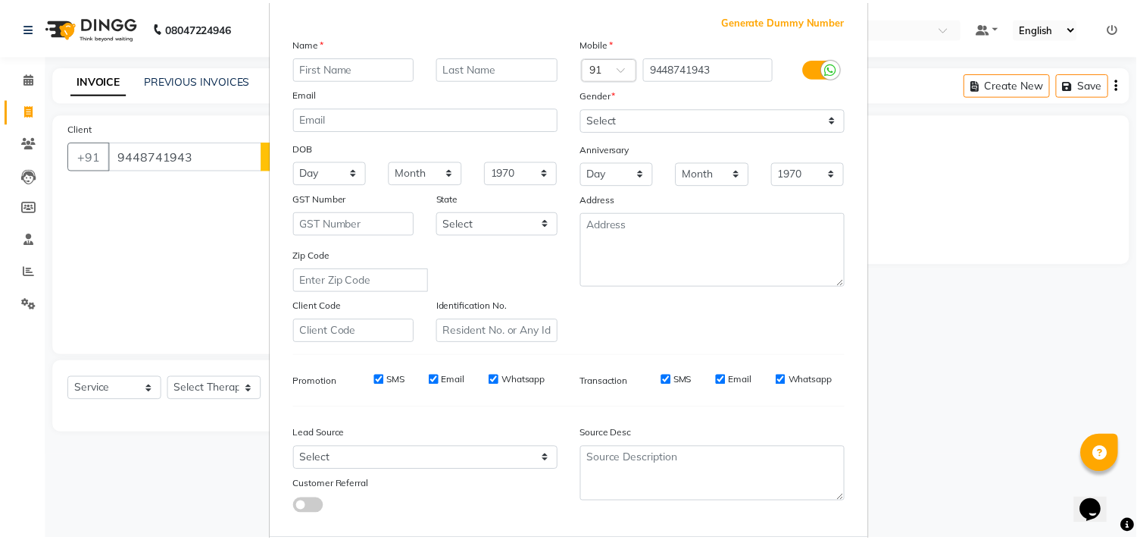
scroll to position [161, 0]
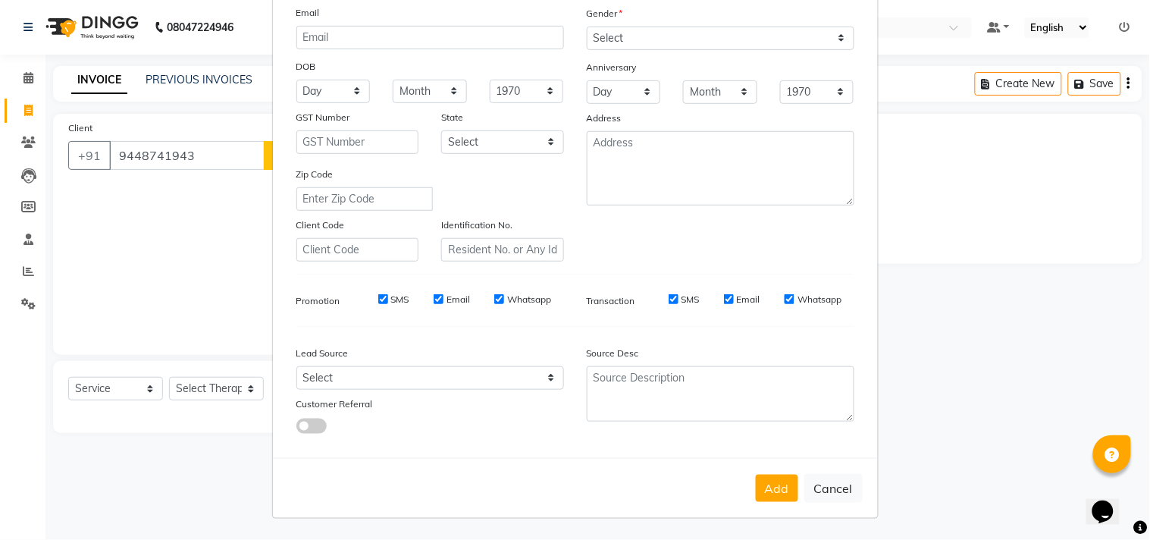
drag, startPoint x: 213, startPoint y: 152, endPoint x: 147, endPoint y: 152, distance: 65.9
click at [147, 152] on ngb-modal-window "Add Client Generate Dummy Number Name Email DOB Day 01 02 03 04 05 06 07 08 09 …" at bounding box center [575, 270] width 1150 height 540
click at [203, 147] on ngb-modal-window "Add Client Generate Dummy Number Name Email DOB Day 01 02 03 04 05 06 07 08 09 …" at bounding box center [575, 270] width 1150 height 540
drag, startPoint x: 203, startPoint y: 149, endPoint x: 147, endPoint y: 149, distance: 56.1
click at [147, 149] on ngb-modal-window "Add Client Generate Dummy Number Name Email DOB Day 01 02 03 04 05 06 07 08 09 …" at bounding box center [575, 270] width 1150 height 540
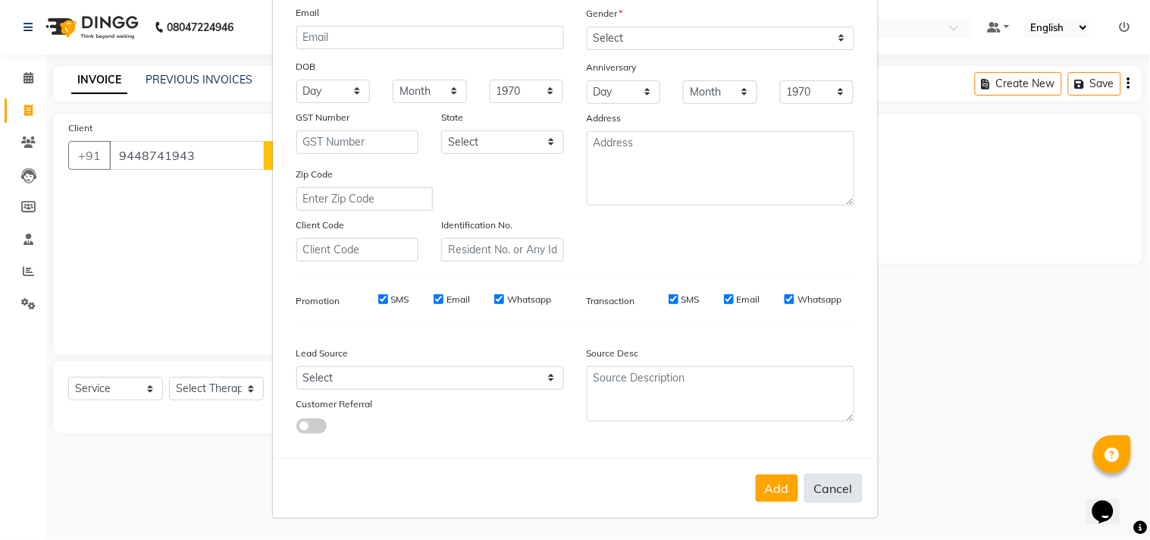
click at [819, 478] on button "Cancel" at bounding box center [833, 488] width 58 height 29
select select
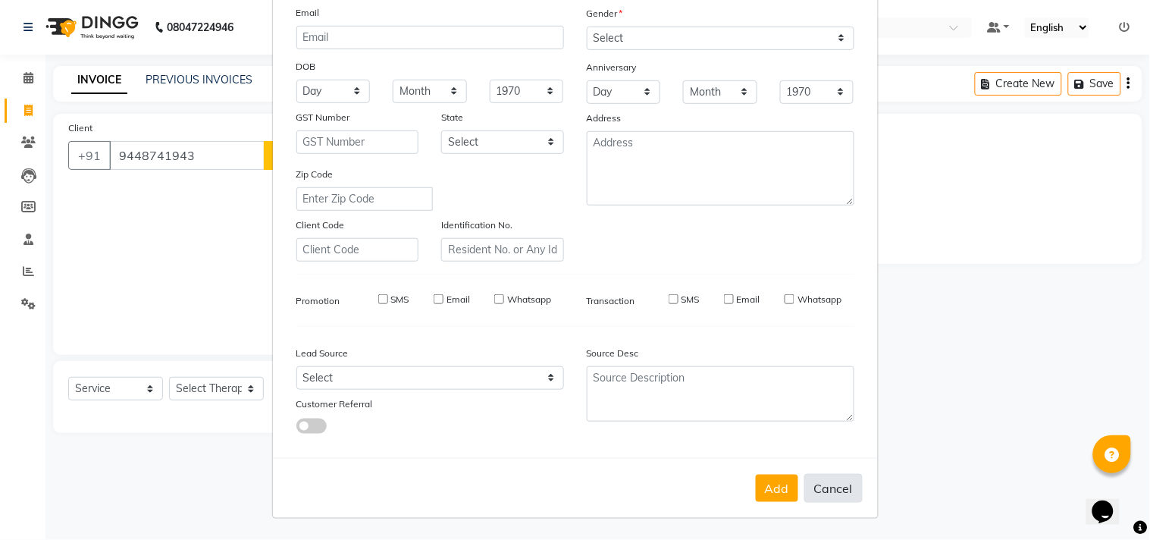
select select
checkbox input "false"
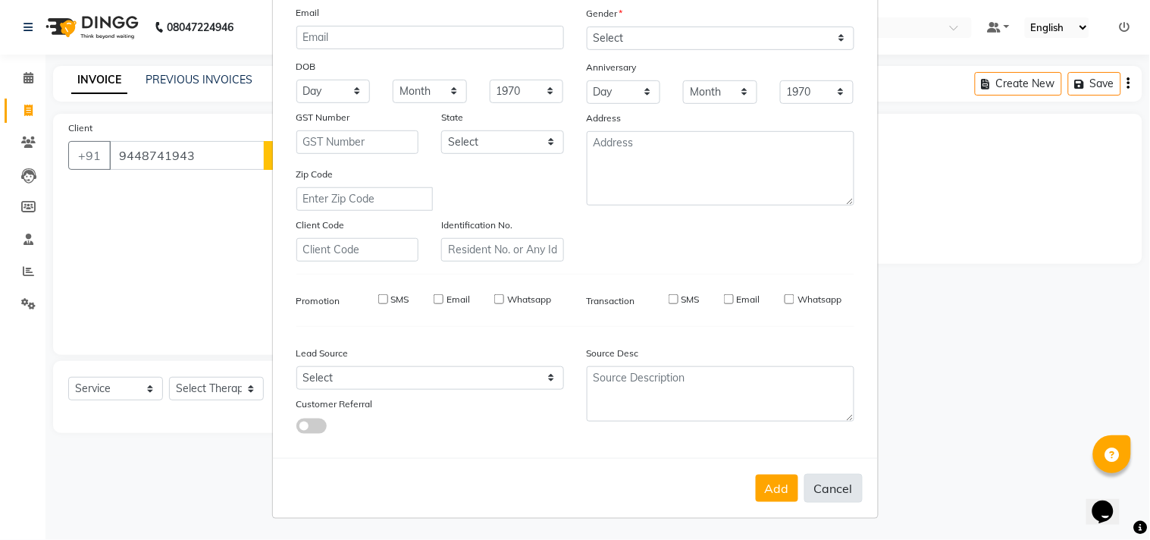
checkbox input "false"
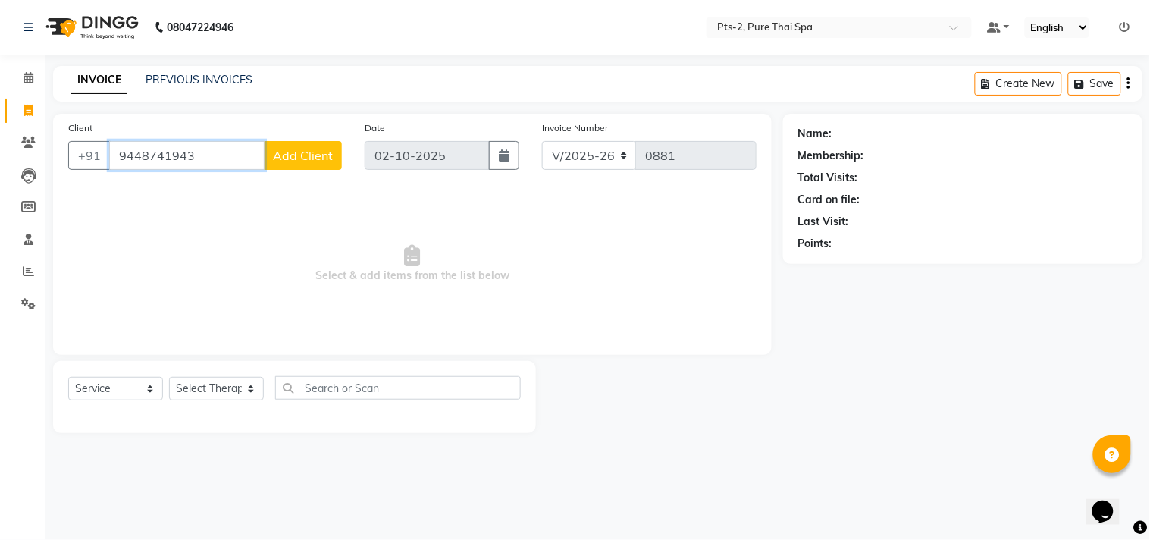
drag, startPoint x: 207, startPoint y: 152, endPoint x: 117, endPoint y: 145, distance: 90.4
click at [117, 145] on input "9448741943" at bounding box center [186, 155] width 155 height 29
click at [97, 386] on select "Select Service Product Membership Package Voucher Prepaid Gift Card" at bounding box center [115, 388] width 95 height 23
select select "package"
click at [68, 377] on select "Select Service Product Membership Package Voucher Prepaid Gift Card" at bounding box center [115, 388] width 95 height 23
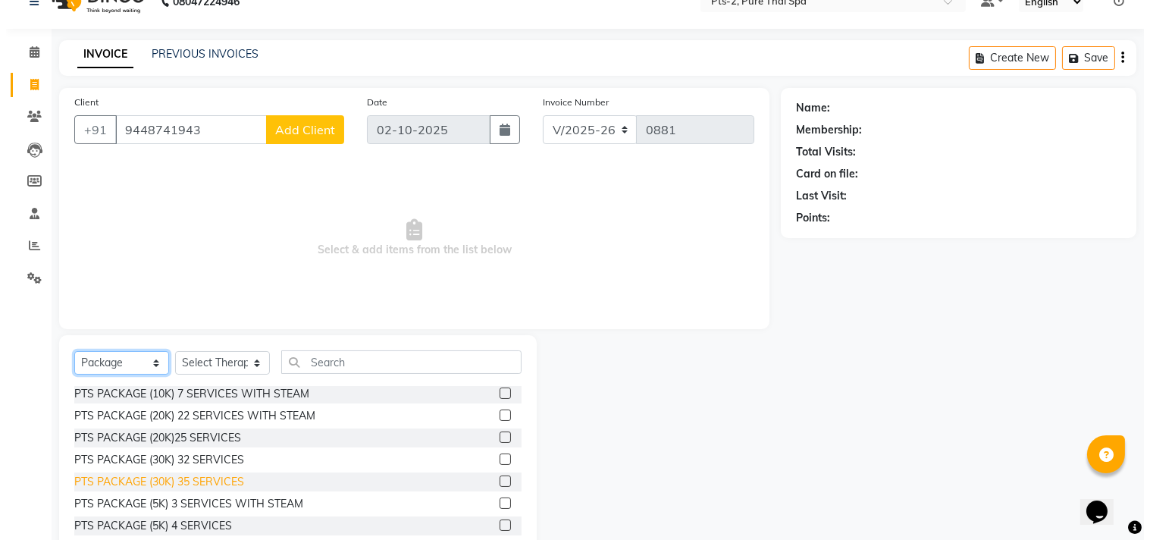
scroll to position [67, 0]
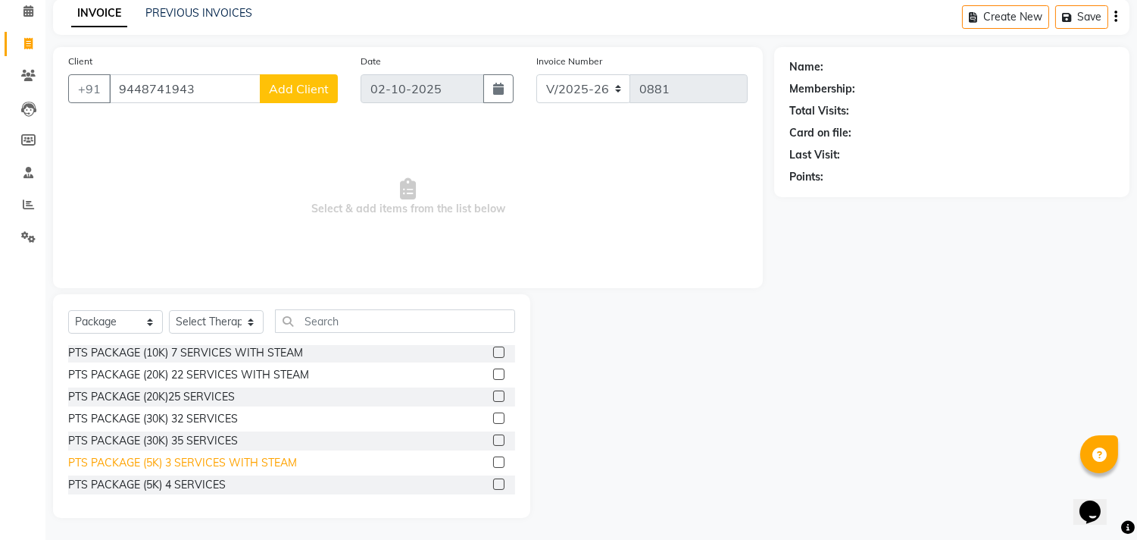
click at [202, 455] on div "PTS PACKAGE (5K) 3 SERVICES WITH STEAM" at bounding box center [182, 463] width 229 height 16
checkbox input "false"
click at [226, 326] on select "Select Therapist AMOO Anyone [PERSON_NAME] [PERSON_NAME] [PERSON_NAME] [PERSON_…" at bounding box center [216, 321] width 95 height 23
select select "35985"
click at [169, 310] on select "Select Therapist AMOO Anyone [PERSON_NAME] [PERSON_NAME] [PERSON_NAME] [PERSON_…" at bounding box center [216, 321] width 95 height 23
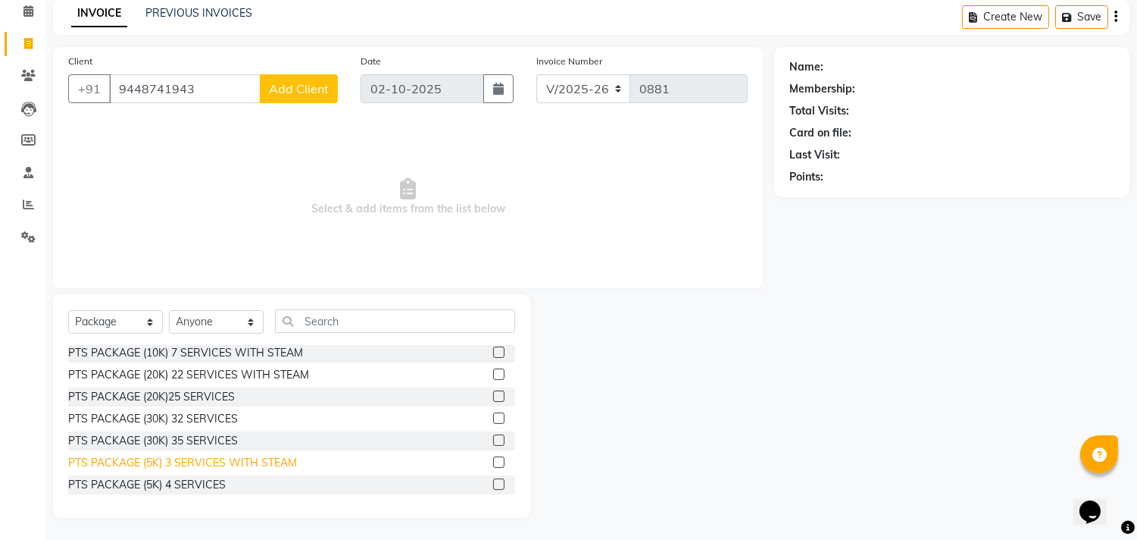
click at [210, 456] on div "PTS PACKAGE (5K) 3 SERVICES WITH STEAM" at bounding box center [182, 463] width 229 height 16
checkbox input "false"
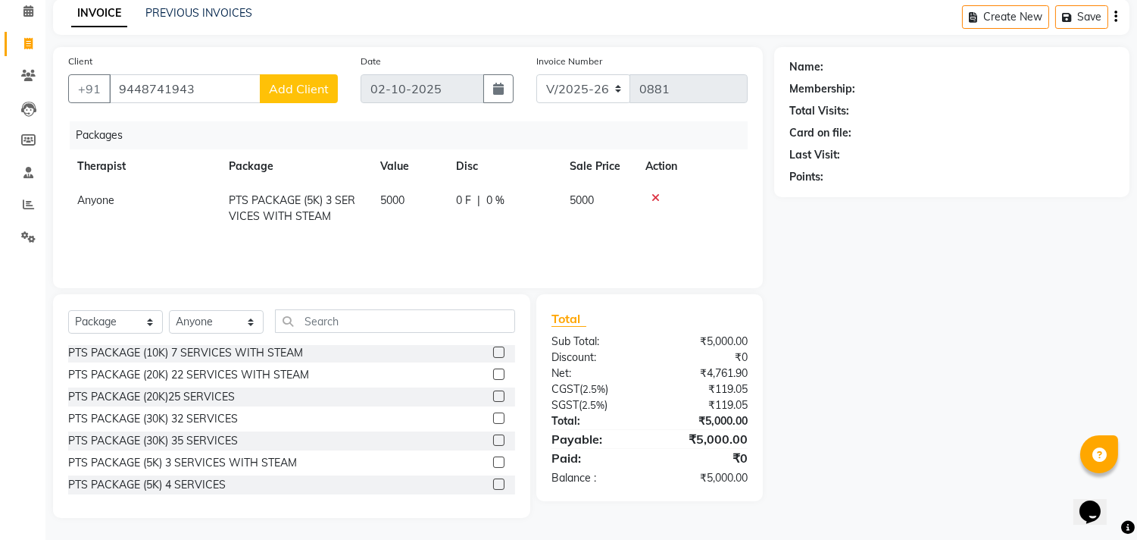
click at [311, 81] on span "Add Client" at bounding box center [299, 88] width 60 height 15
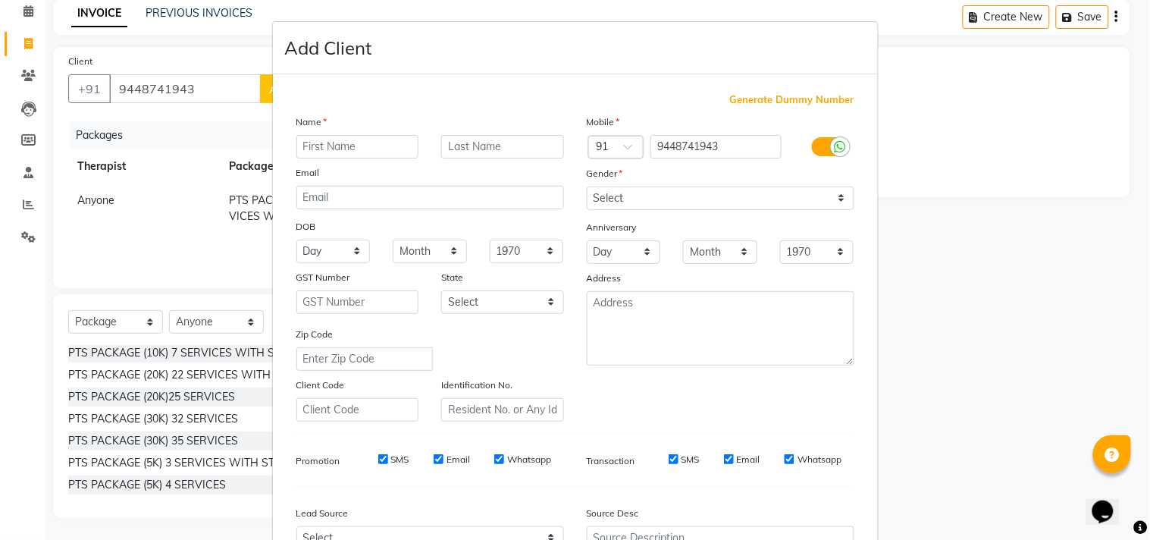
click at [383, 142] on input "text" at bounding box center [357, 146] width 123 height 23
type input "[PERSON_NAME]"
click at [672, 200] on select "Select [DEMOGRAPHIC_DATA] [DEMOGRAPHIC_DATA] Other Prefer Not To Say" at bounding box center [719, 197] width 267 height 23
select select "[DEMOGRAPHIC_DATA]"
click at [586, 186] on select "Select [DEMOGRAPHIC_DATA] [DEMOGRAPHIC_DATA] Other Prefer Not To Say" at bounding box center [719, 197] width 267 height 23
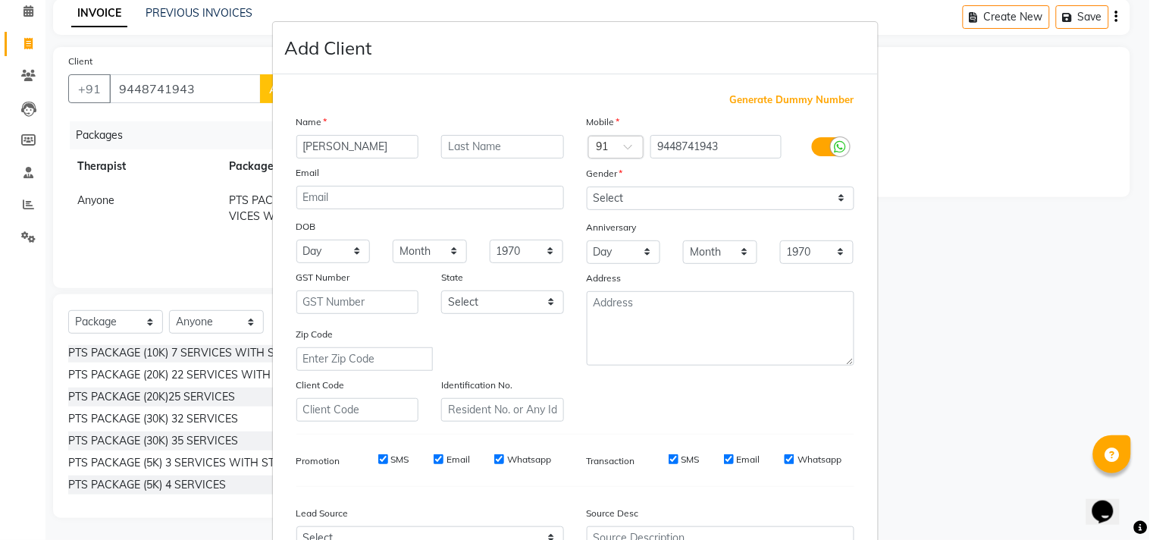
click at [784, 461] on input "Whatsapp" at bounding box center [789, 459] width 10 height 10
checkbox input "false"
click at [724, 458] on input "Email" at bounding box center [729, 459] width 10 height 10
checkbox input "false"
click at [668, 461] on input "SMS" at bounding box center [673, 459] width 10 height 10
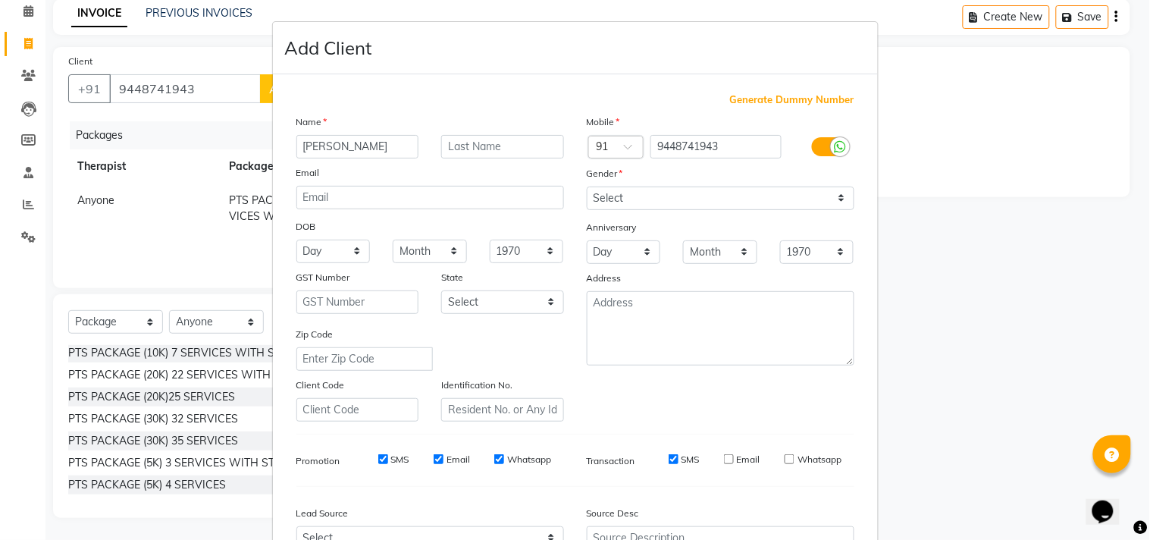
checkbox input "false"
click at [494, 462] on input "Whatsapp" at bounding box center [499, 459] width 10 height 10
checkbox input "false"
click at [434, 458] on input "Email" at bounding box center [438, 459] width 10 height 10
checkbox input "false"
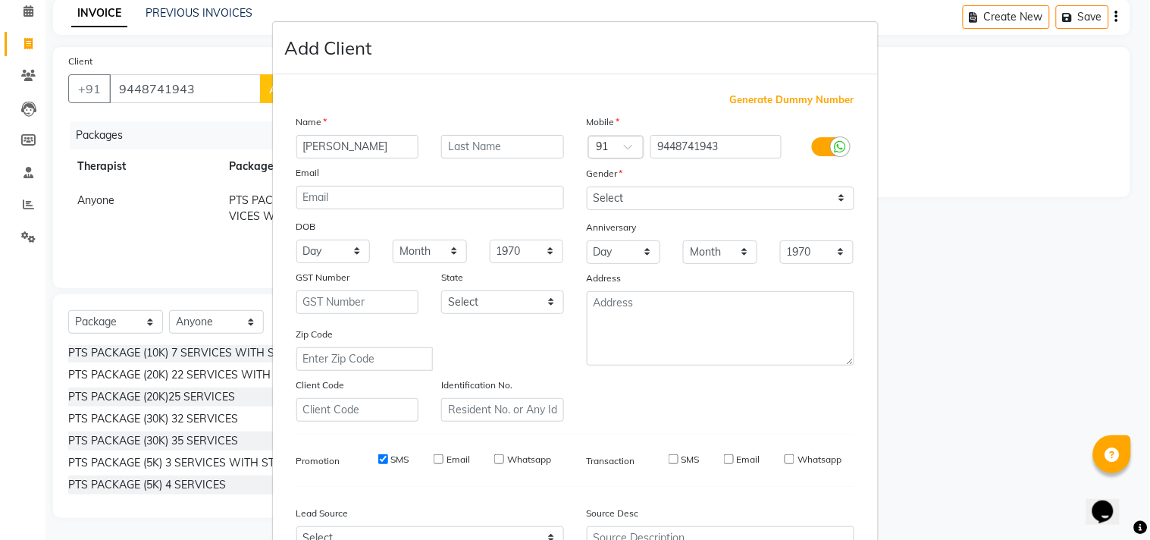
click at [378, 455] on input "SMS" at bounding box center [383, 459] width 10 height 10
checkbox input "false"
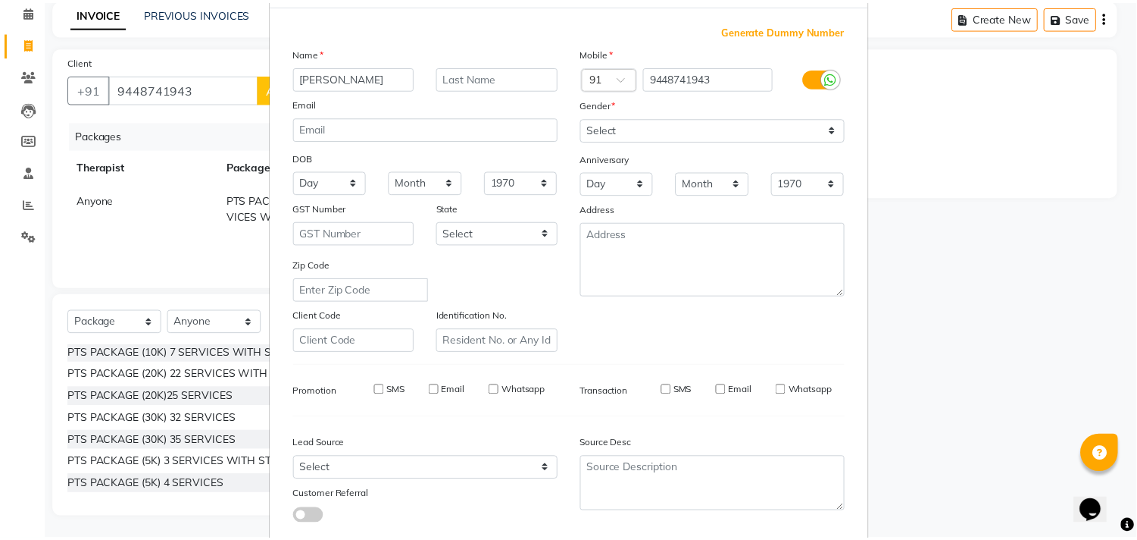
scroll to position [161, 0]
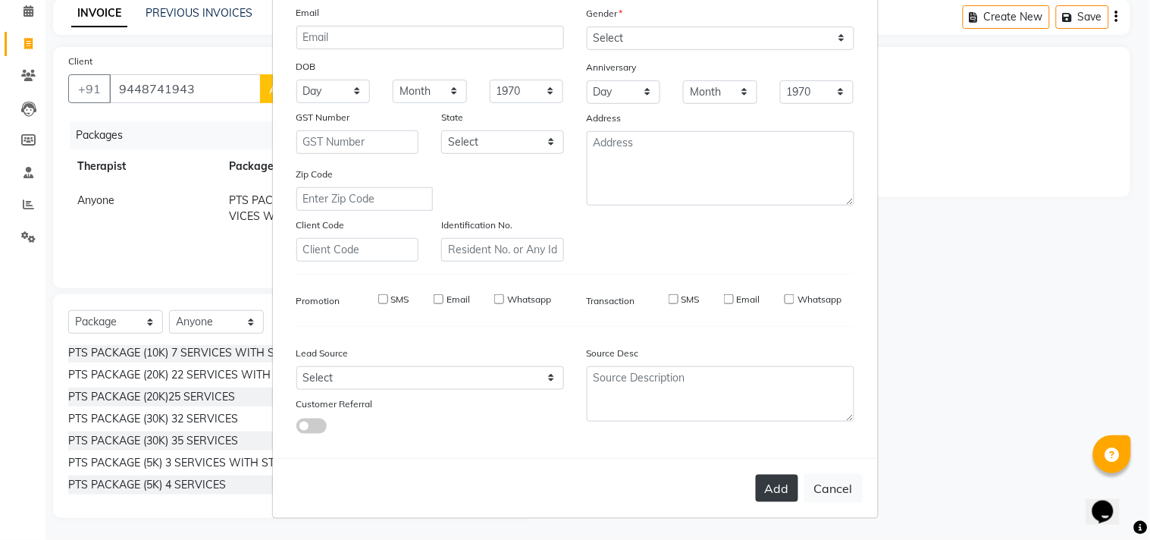
click at [759, 480] on button "Add" at bounding box center [776, 487] width 42 height 27
select select
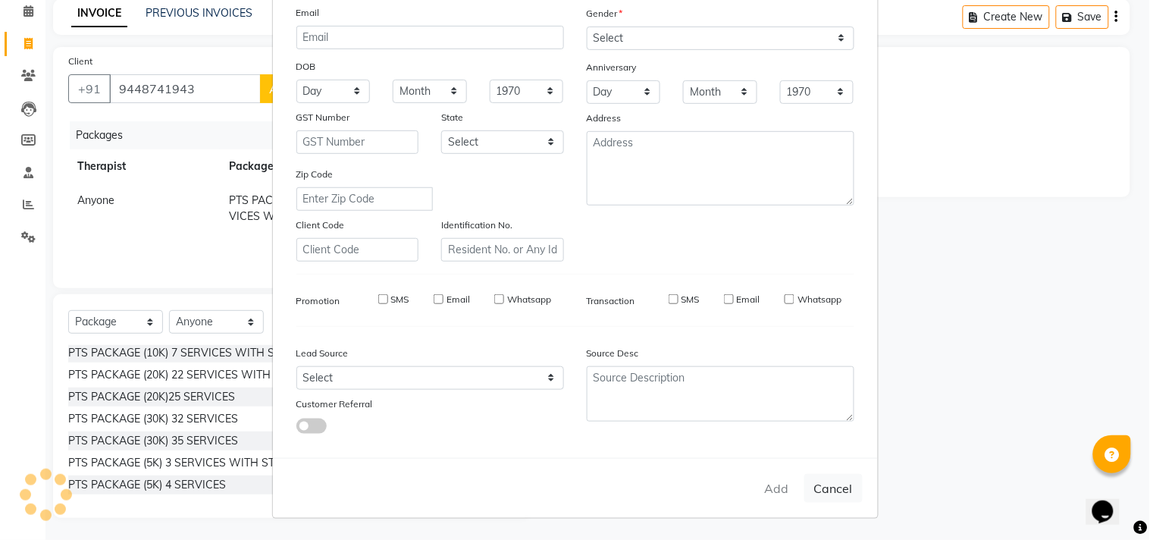
select select
checkbox input "false"
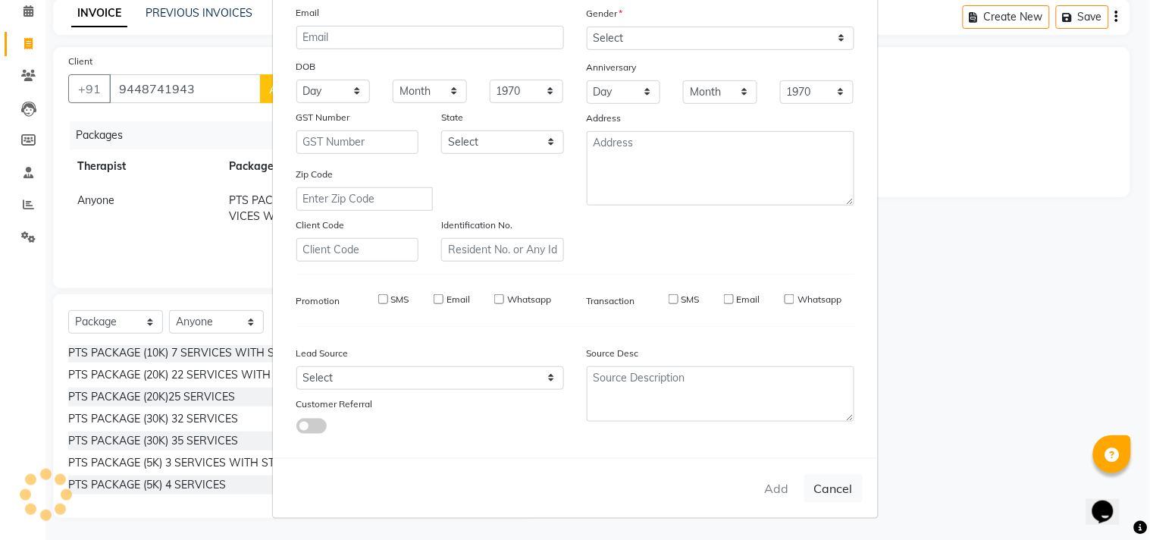
checkbox input "false"
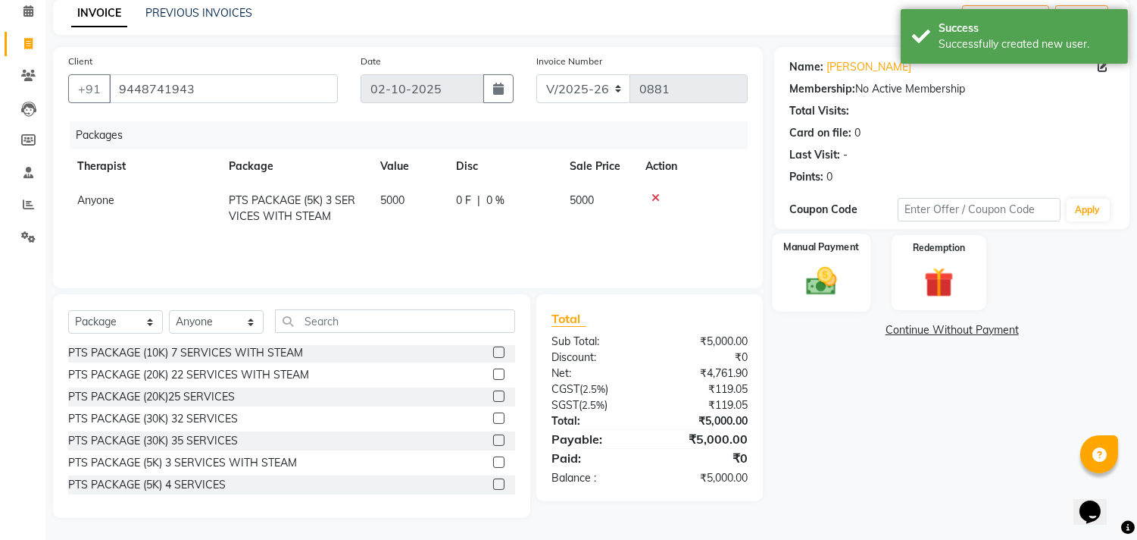
click at [830, 267] on img at bounding box center [822, 282] width 50 height 36
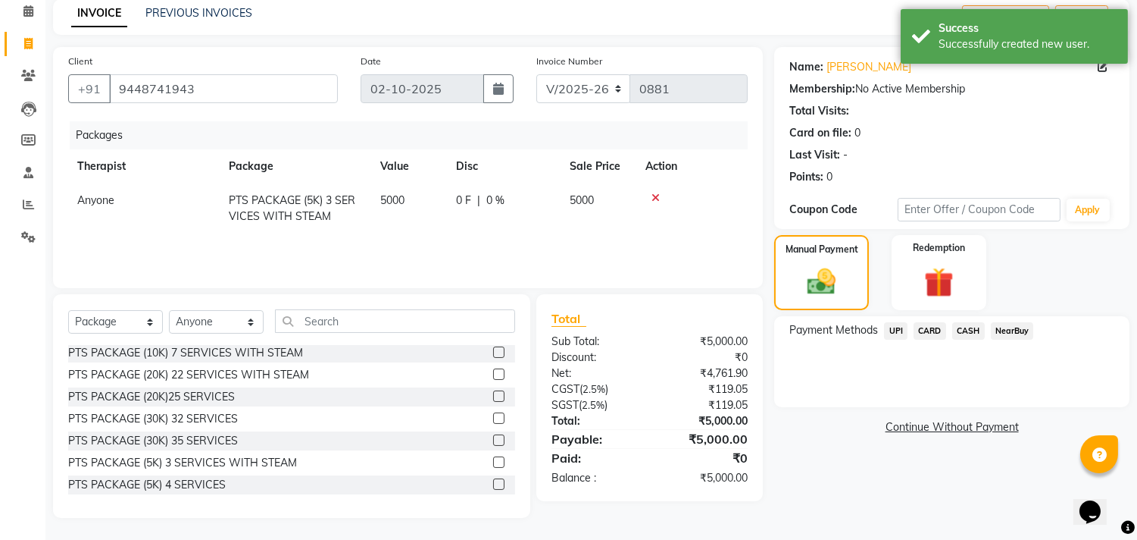
click at [920, 324] on span "CARD" at bounding box center [930, 330] width 33 height 17
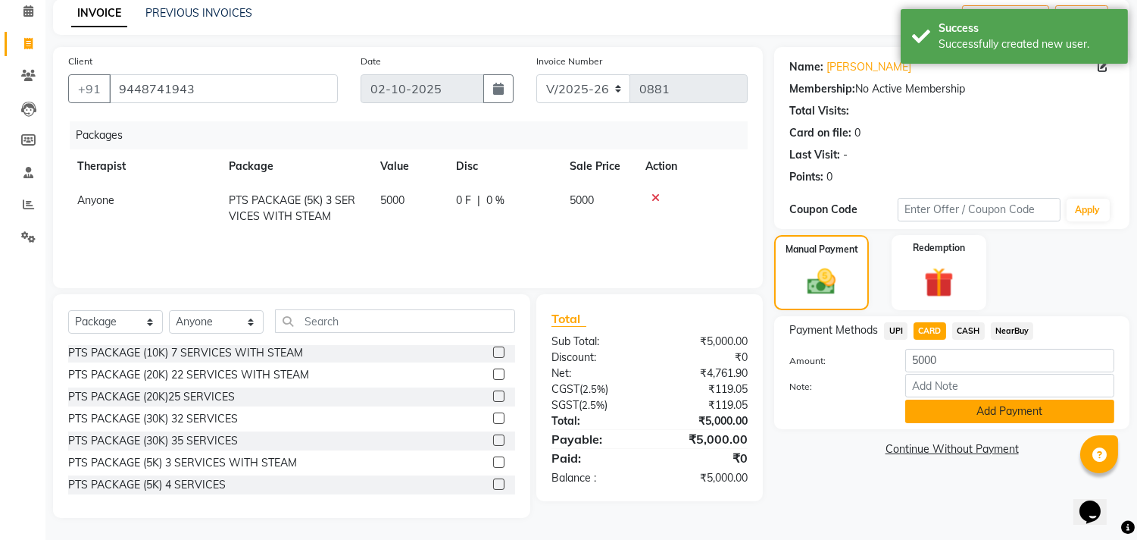
click at [981, 408] on button "Add Payment" at bounding box center [1010, 410] width 209 height 23
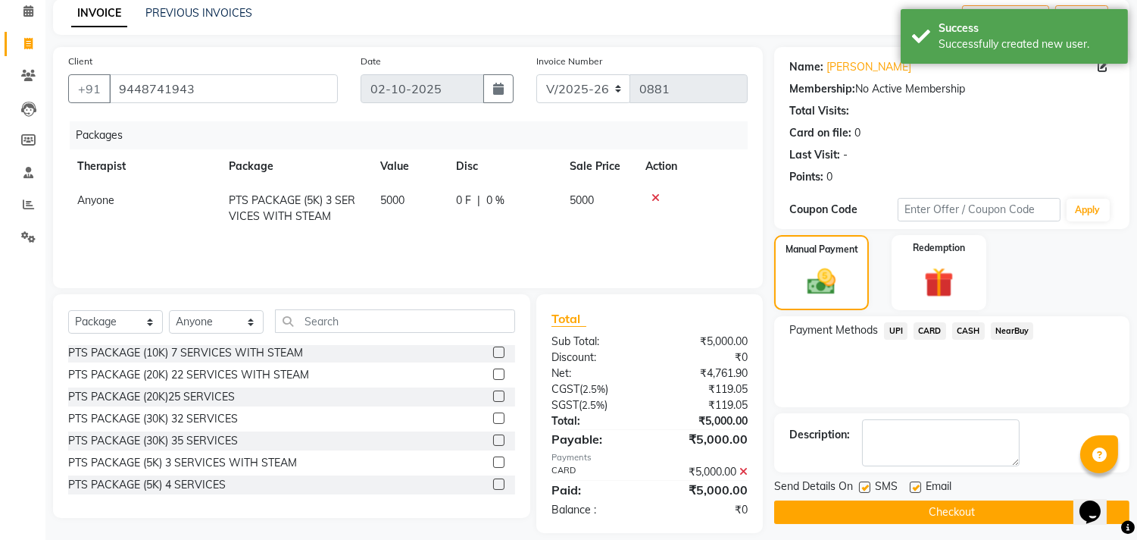
scroll to position [82, 0]
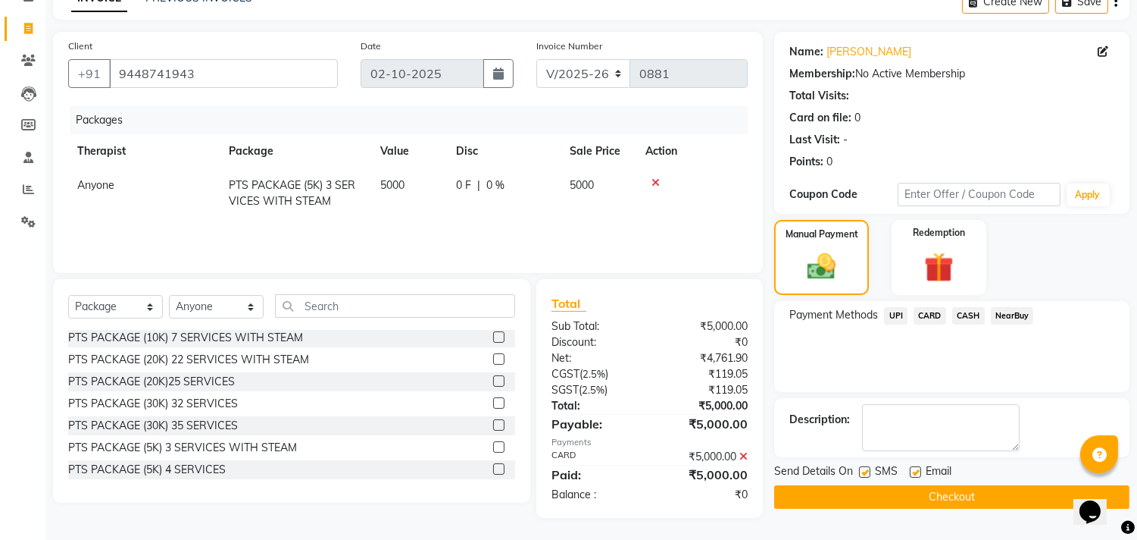
click at [913, 466] on label at bounding box center [915, 471] width 11 height 11
click at [913, 468] on input "checkbox" at bounding box center [915, 473] width 10 height 10
checkbox input "false"
click at [862, 468] on label at bounding box center [864, 471] width 11 height 11
click at [862, 468] on input "checkbox" at bounding box center [864, 473] width 10 height 10
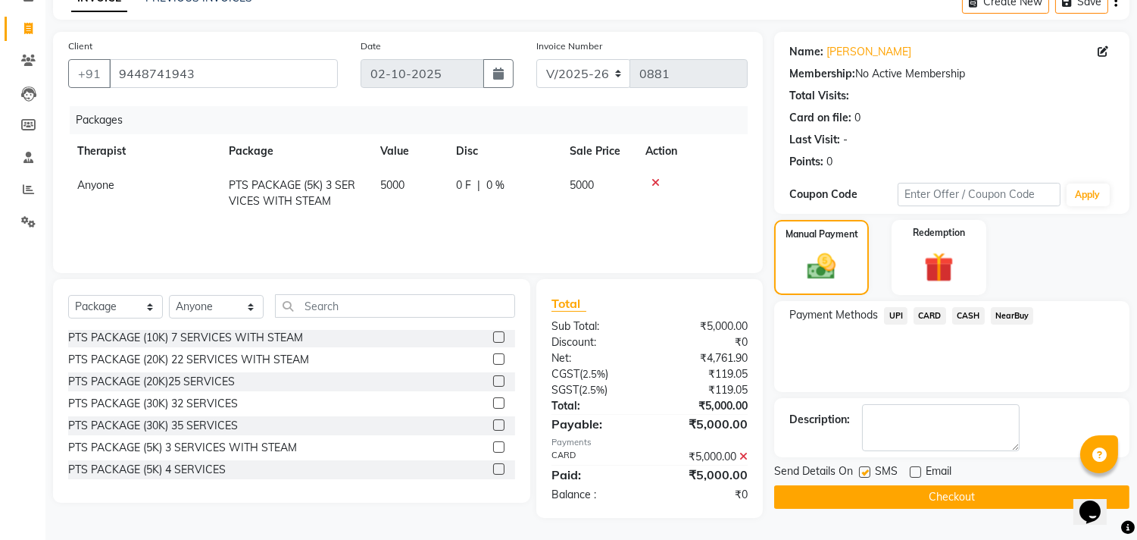
checkbox input "false"
click at [869, 487] on button "Checkout" at bounding box center [951, 496] width 355 height 23
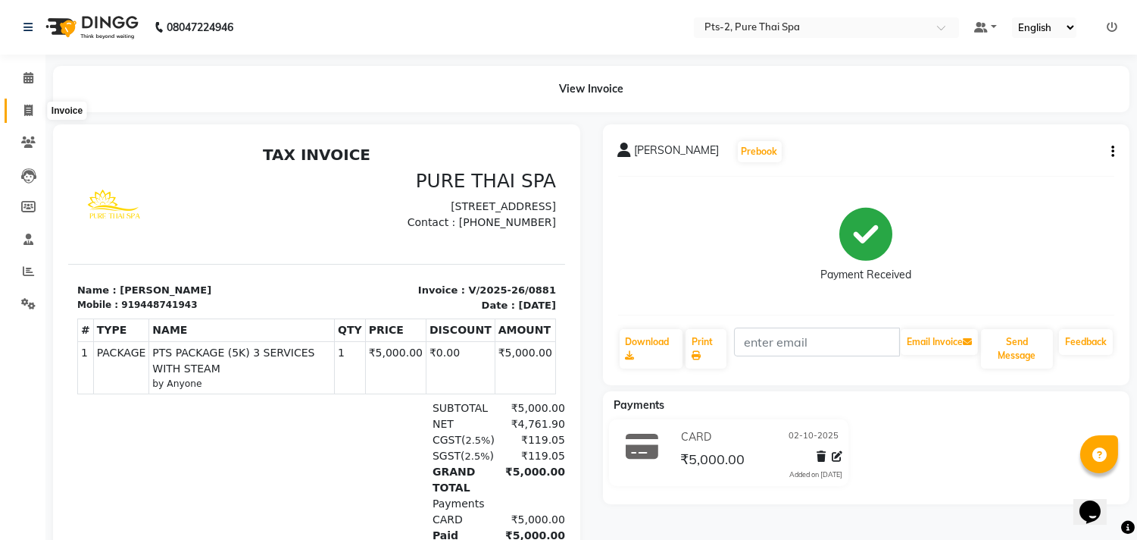
click at [19, 108] on span at bounding box center [28, 110] width 27 height 17
select select "service"
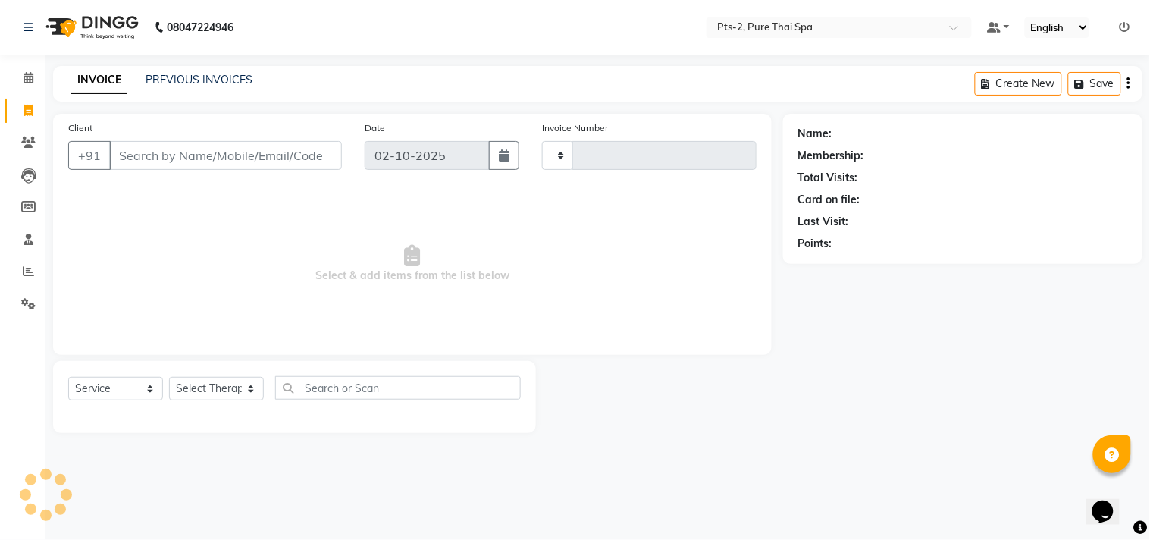
type input "0882"
select select "5391"
click at [150, 145] on input "Client" at bounding box center [225, 155] width 233 height 29
